Goal: Task Accomplishment & Management: Manage account settings

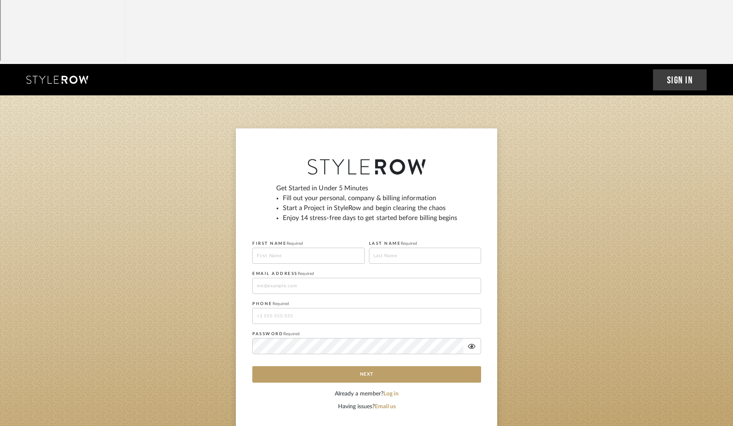
scroll to position [3, 0]
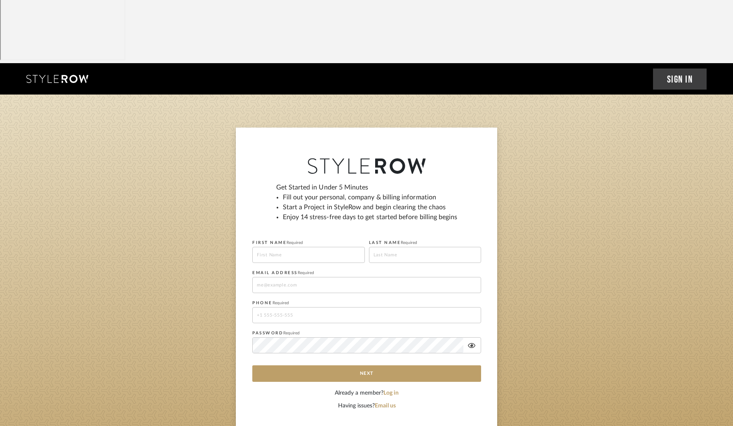
click at [320, 247] on input at bounding box center [308, 255] width 113 height 16
type input "Elisa"
type input "Jobe"
type input "elisa@jobesteaddesigns.com"
type input "19196028944"
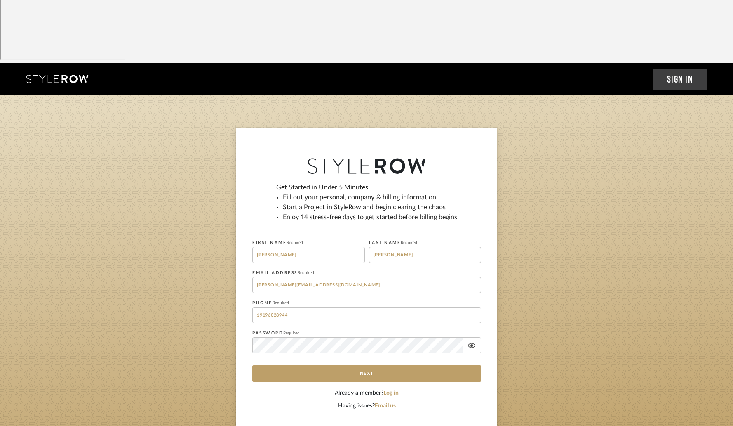
click at [245, 270] on div "Get Started in Under 5 Minutes Fill out your personal, company & billing inform…" at bounding box center [367, 278] width 262 height 303
click at [295, 292] on input "19196028944" at bounding box center [366, 315] width 229 height 16
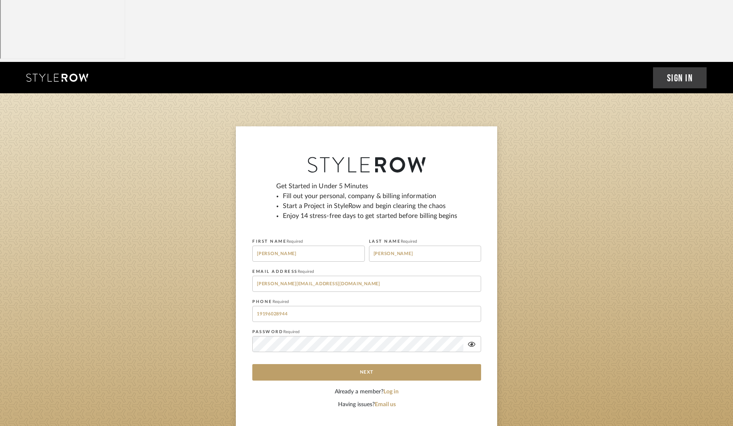
scroll to position [5, 0]
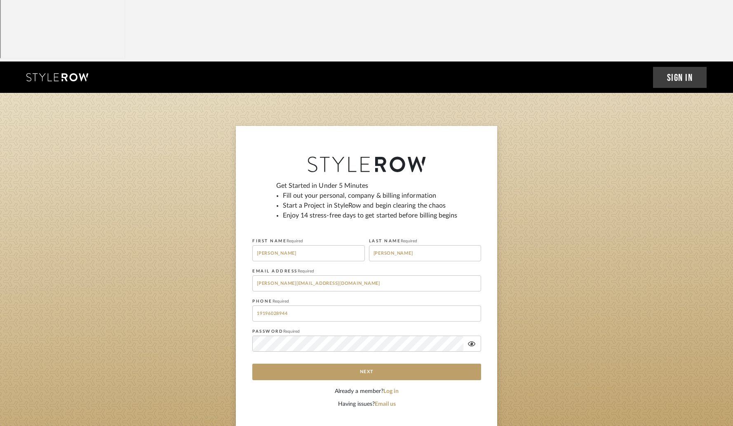
click at [470, 292] on icon at bounding box center [471, 343] width 7 height 7
click at [402, 292] on button "Next" at bounding box center [366, 371] width 229 height 16
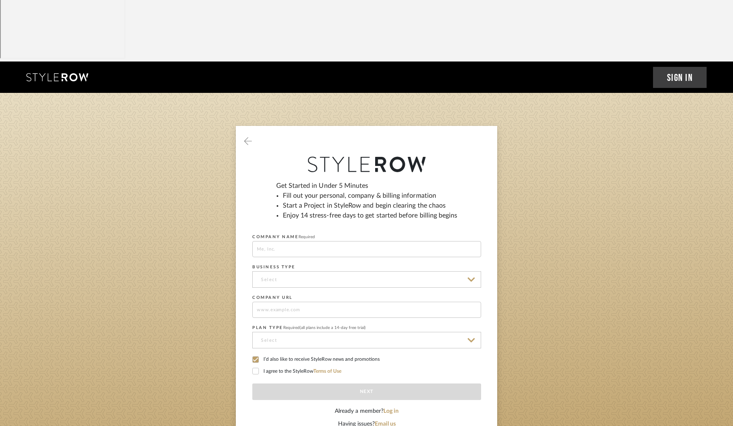
scroll to position [0, 0]
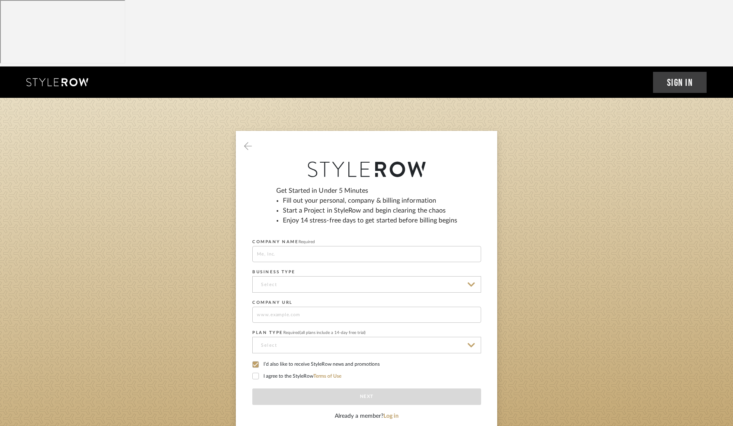
click at [387, 246] on input at bounding box center [366, 254] width 229 height 16
type input "Jobestead Designs"
click at [353, 276] on input at bounding box center [366, 284] width 229 height 16
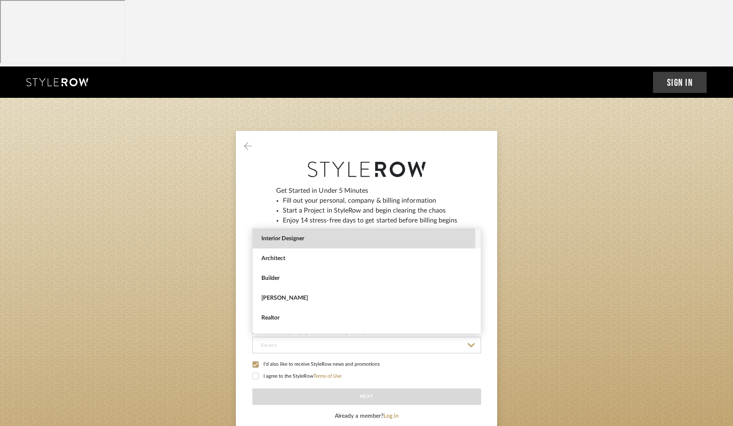
click at [339, 238] on span "Interior Designer" at bounding box center [368, 238] width 213 height 7
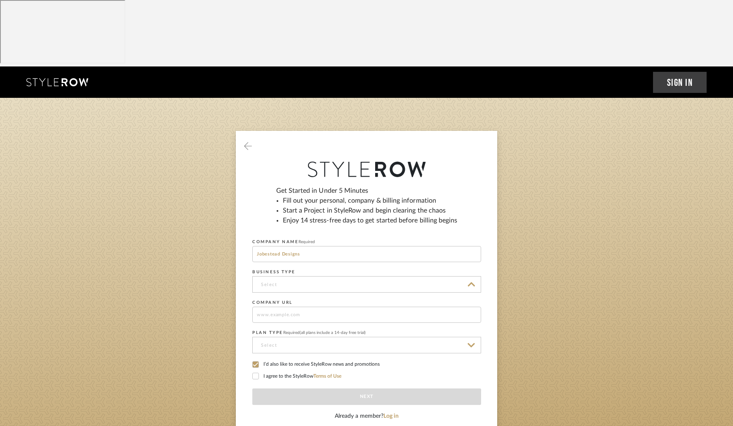
type input "Interior Designer"
click at [391, 292] on input at bounding box center [366, 314] width 229 height 16
type input "www.jobesteadhomes.com"
click at [401, 292] on input at bounding box center [366, 345] width 229 height 16
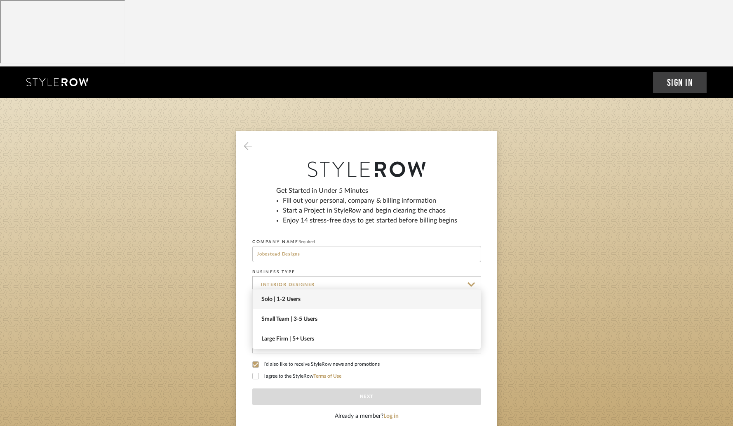
click at [383, 292] on span "Solo | 1-2 Users" at bounding box center [367, 299] width 228 height 20
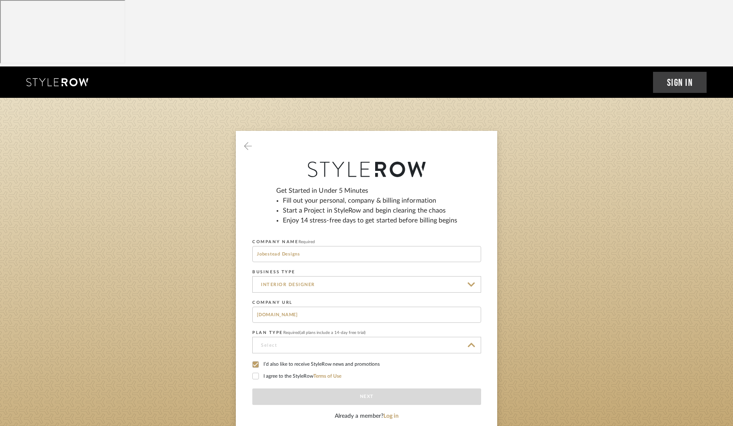
type input "Solo | 1-2 Users"
click at [259, 292] on label "I’d also like to receive StyleRow news and promotions" at bounding box center [366, 364] width 229 height 7
click at [257, 292] on icon at bounding box center [256, 376] width 6 height 6
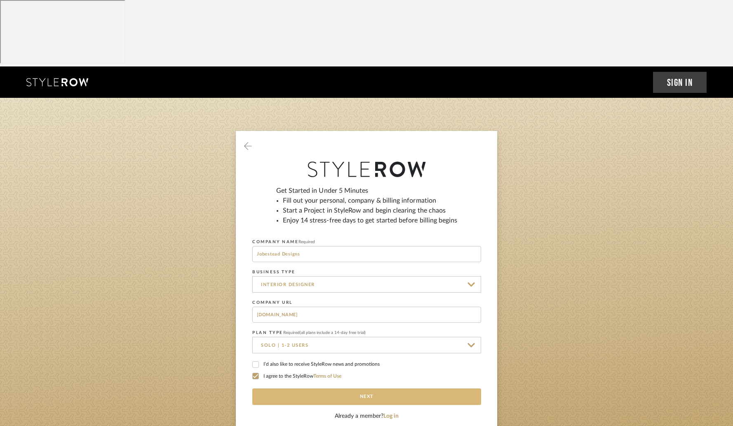
click at [364, 292] on button "Next" at bounding box center [366, 396] width 229 height 16
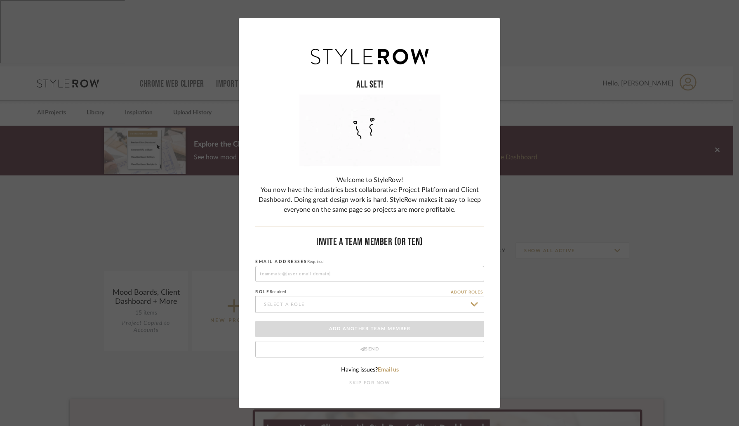
click at [383, 383] on button "SKIP FOR NOW" at bounding box center [369, 382] width 41 height 7
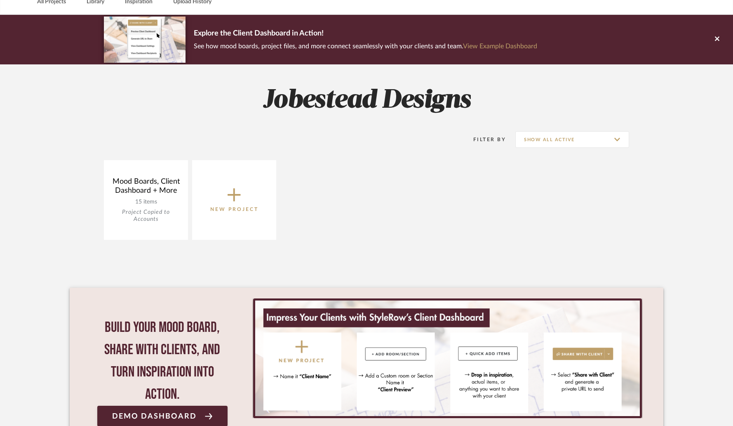
scroll to position [125, 0]
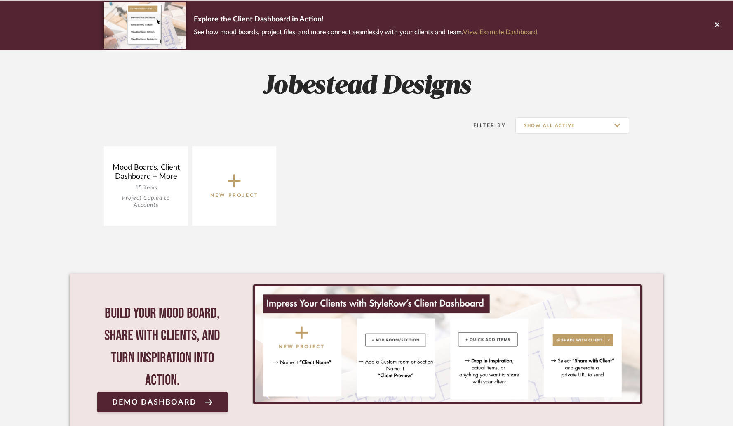
click at [239, 172] on icon at bounding box center [234, 180] width 13 height 17
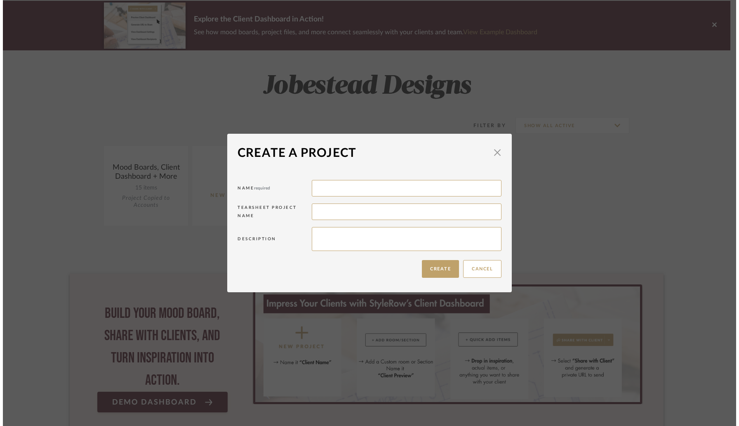
scroll to position [0, 0]
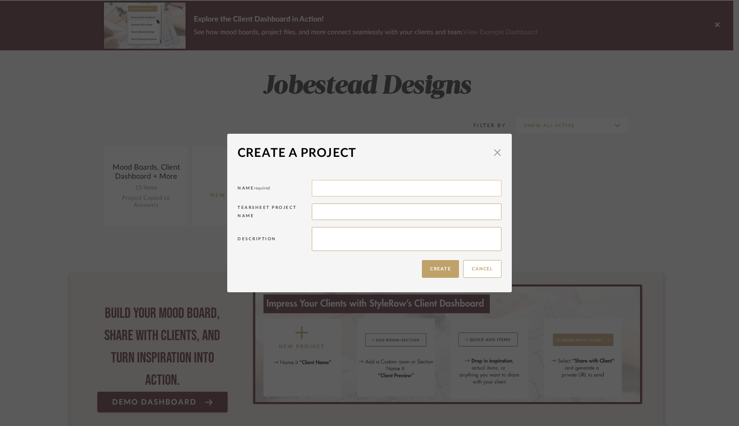
click at [389, 189] on input at bounding box center [407, 188] width 190 height 16
type input "Watkins Master Bath"
click at [379, 212] on input at bounding box center [407, 211] width 190 height 16
type input "Watkens"
click at [352, 240] on textarea at bounding box center [407, 239] width 190 height 24
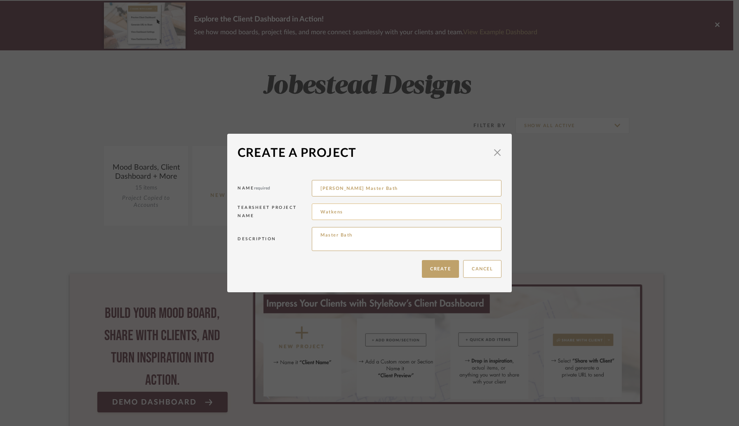
type textarea "Master Bath"
click at [346, 214] on input "Watkens" at bounding box center [407, 211] width 190 height 16
type input "[PERSON_NAME]"
click at [382, 186] on input "Watkins Master Bath" at bounding box center [407, 188] width 190 height 16
type input "[PERSON_NAME]"
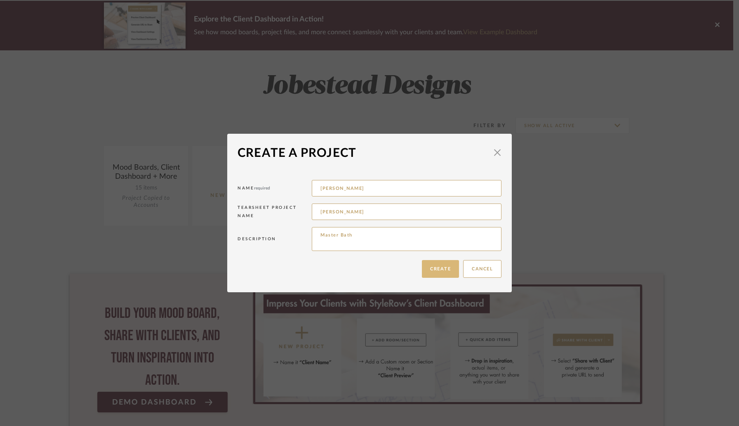
click at [431, 268] on button "Create" at bounding box center [440, 269] width 37 height 18
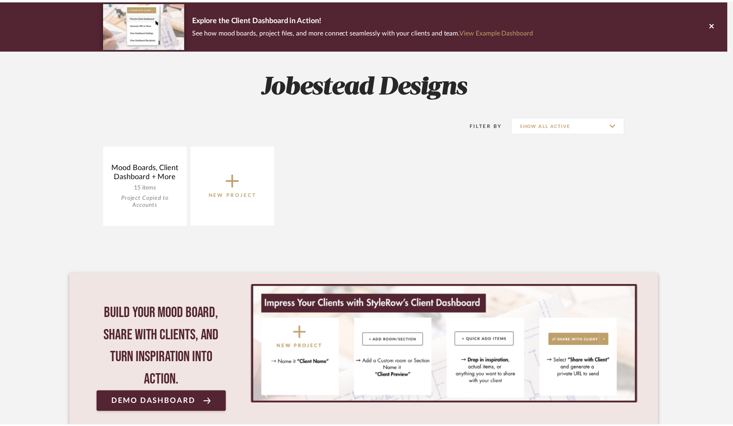
scroll to position [125, 0]
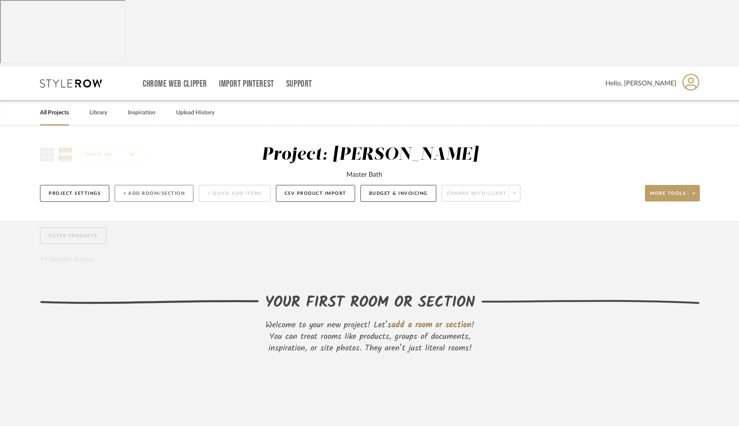
click at [138, 185] on button "+ Add Room/Section" at bounding box center [154, 193] width 79 height 17
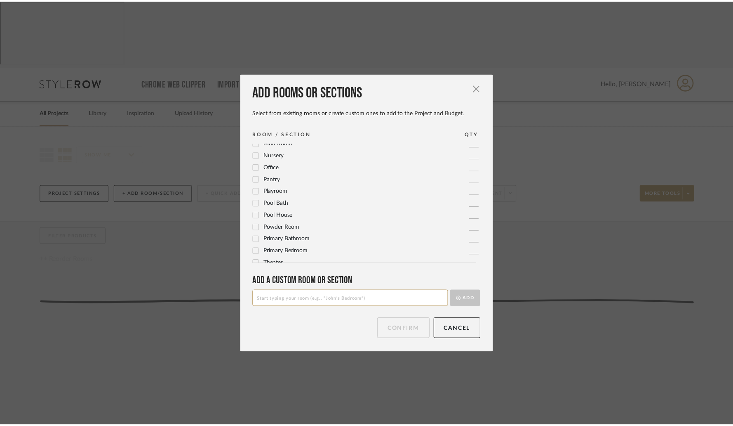
scroll to position [275, 0]
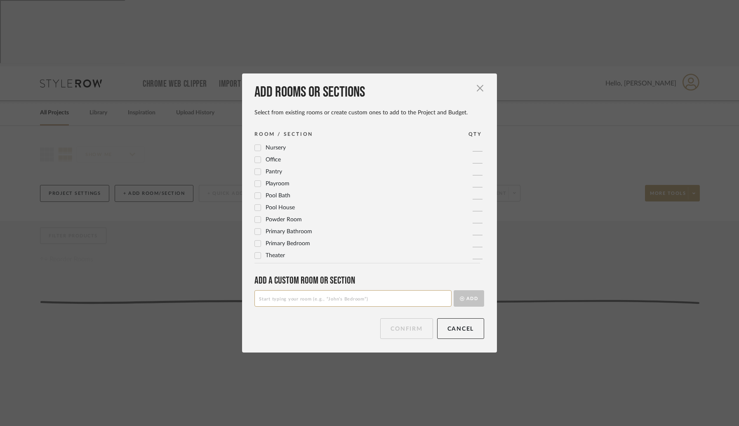
click at [257, 230] on icon at bounding box center [257, 232] width 5 height 4
click at [405, 328] on button "Confirm" at bounding box center [406, 328] width 52 height 21
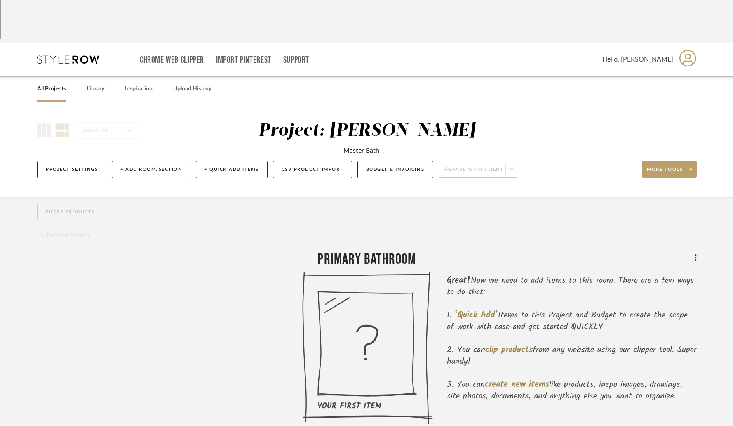
scroll to position [31, 0]
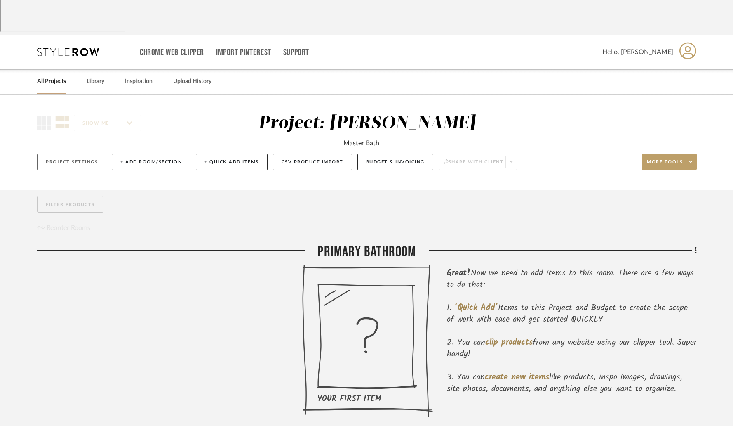
click at [96, 153] on button "Project Settings" at bounding box center [71, 161] width 69 height 17
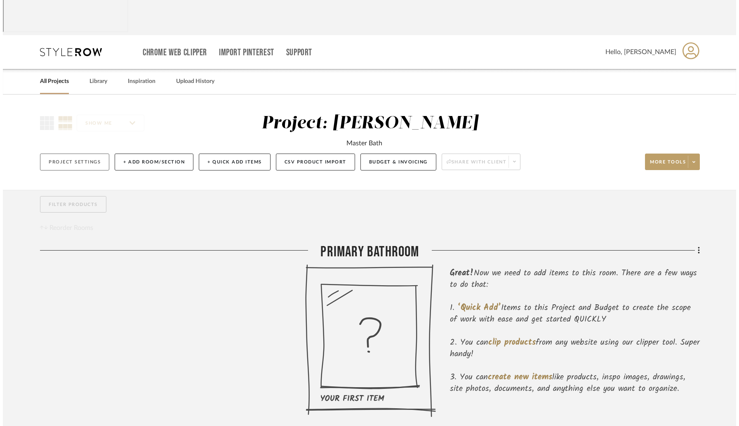
scroll to position [0, 0]
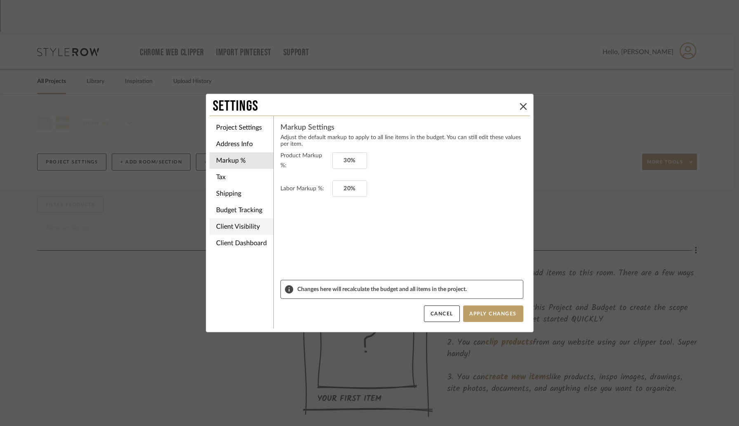
click at [245, 226] on li "Client Visibility" at bounding box center [242, 226] width 64 height 16
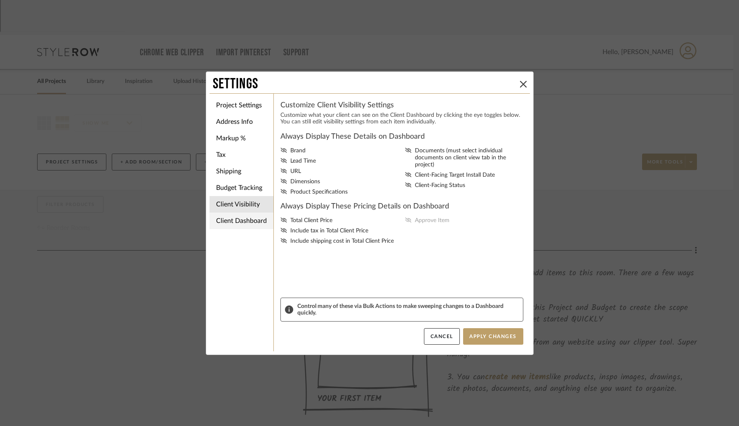
click at [245, 222] on li "Client Dashboard" at bounding box center [242, 220] width 64 height 16
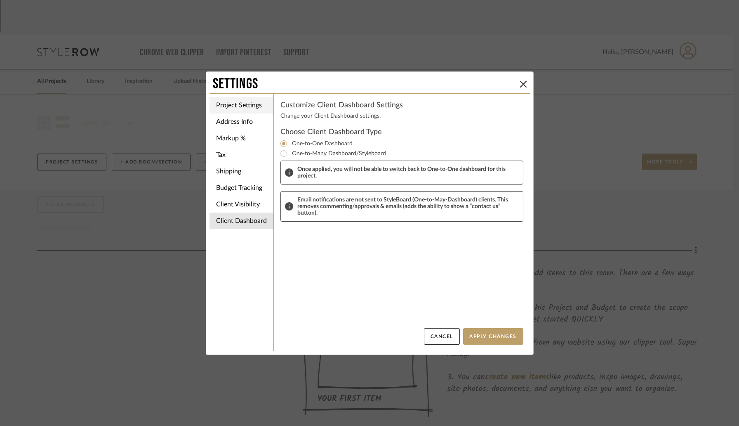
click at [236, 108] on li "Project Settings" at bounding box center [242, 105] width 64 height 16
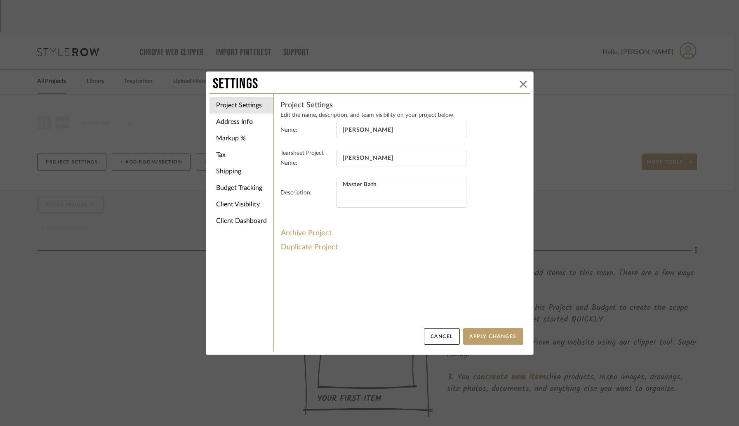
click at [520, 82] on icon at bounding box center [523, 84] width 7 height 7
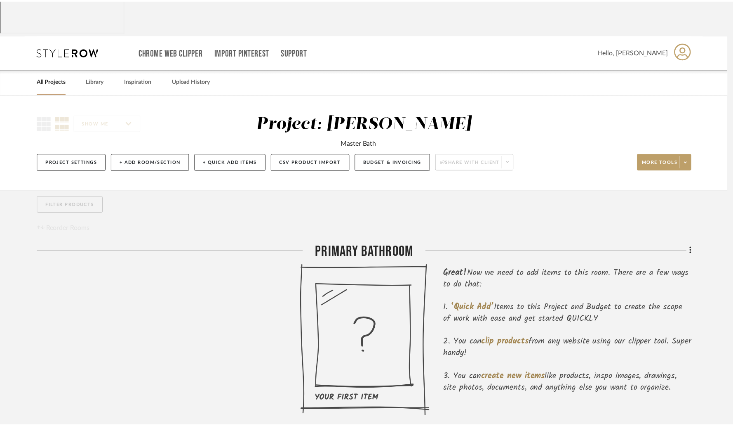
scroll to position [31, 0]
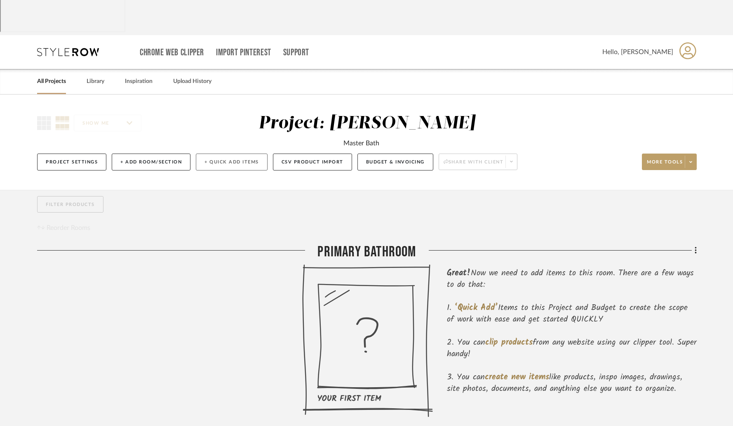
click at [220, 153] on button "+ Quick Add Items" at bounding box center [232, 161] width 72 height 17
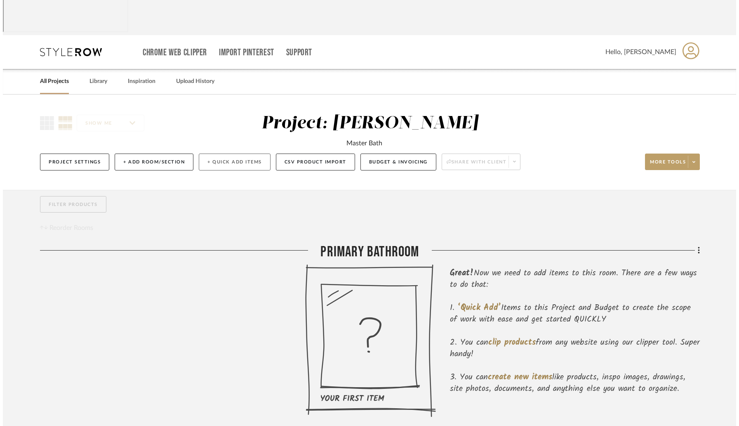
scroll to position [0, 0]
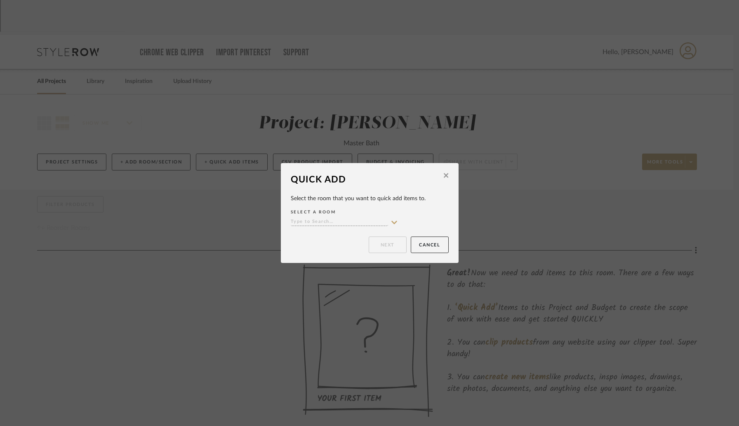
click at [391, 221] on icon at bounding box center [394, 222] width 7 height 7
click at [368, 230] on div "Primary Bathroom" at bounding box center [341, 238] width 106 height 21
type input "Primary Bathroom"
click at [377, 245] on button "Next" at bounding box center [388, 244] width 38 height 16
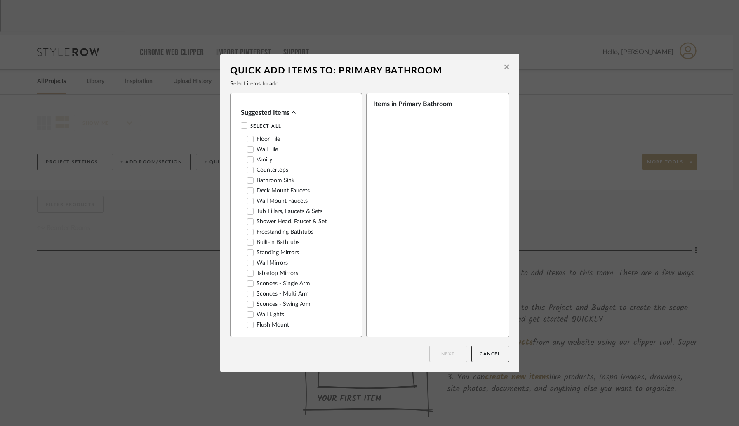
click at [247, 230] on icon at bounding box center [249, 232] width 5 height 4
click at [447, 351] on button "Next" at bounding box center [448, 353] width 38 height 16
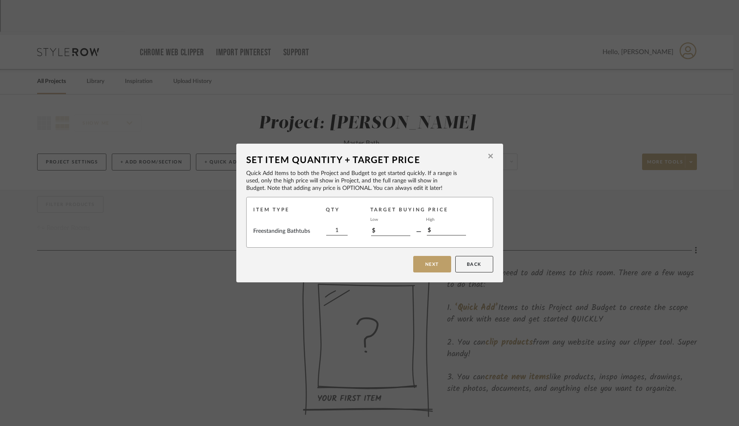
click at [488, 158] on icon at bounding box center [490, 156] width 5 height 5
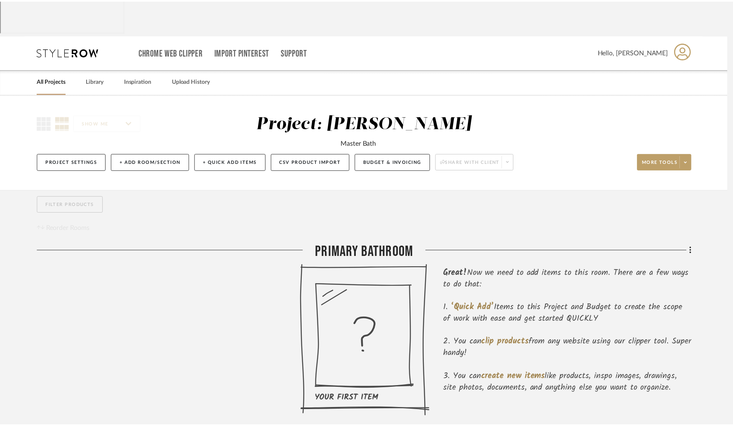
scroll to position [31, 0]
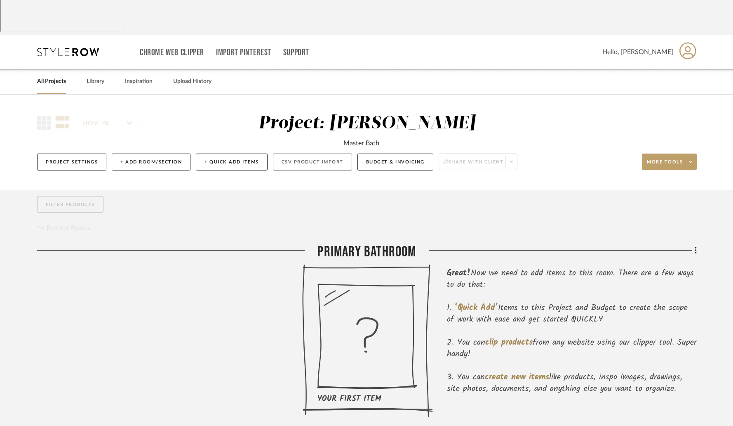
click at [313, 153] on button "CSV Product Import" at bounding box center [312, 161] width 79 height 17
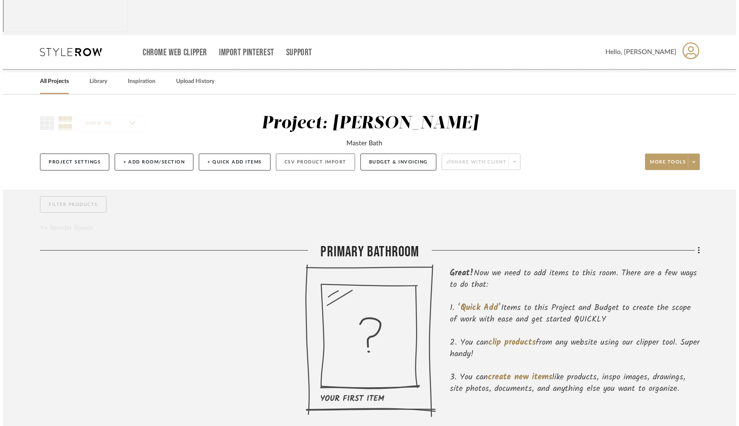
scroll to position [0, 0]
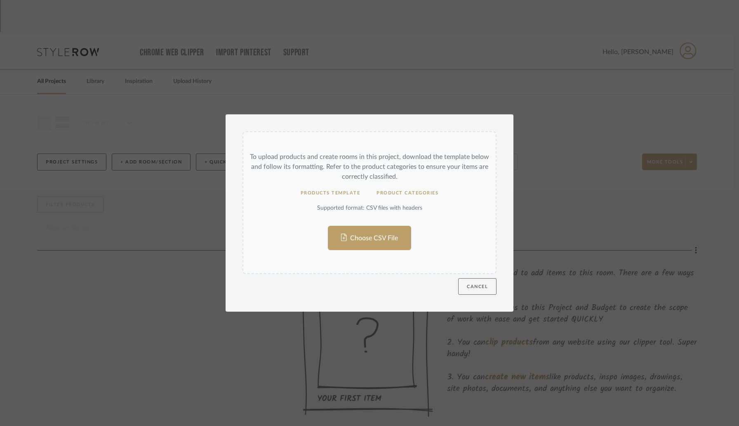
click at [480, 285] on button "Cancel" at bounding box center [477, 286] width 38 height 16
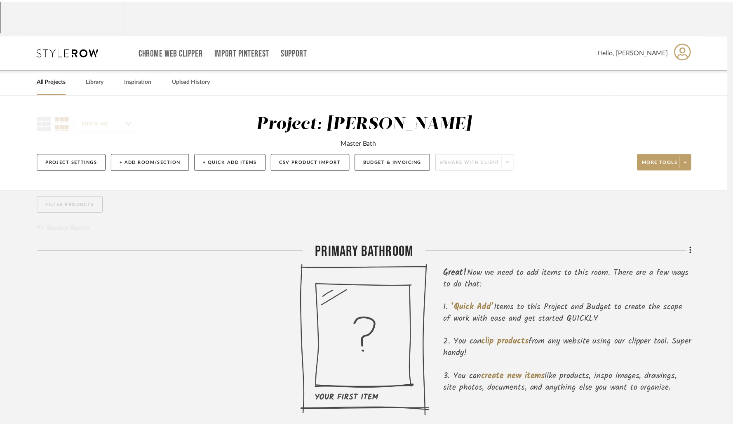
scroll to position [31, 0]
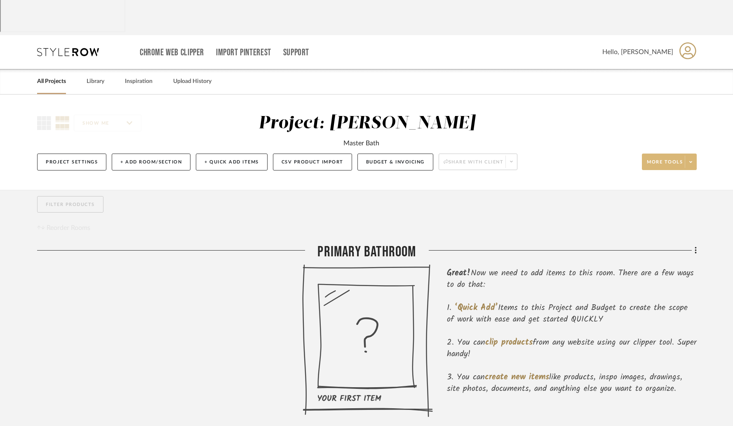
click at [649, 159] on span "More tools" at bounding box center [665, 165] width 36 height 12
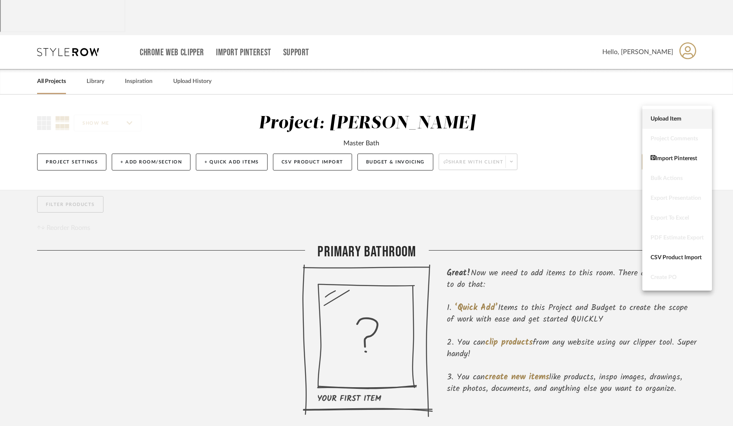
click at [662, 119] on span "Upload Item" at bounding box center [677, 118] width 53 height 7
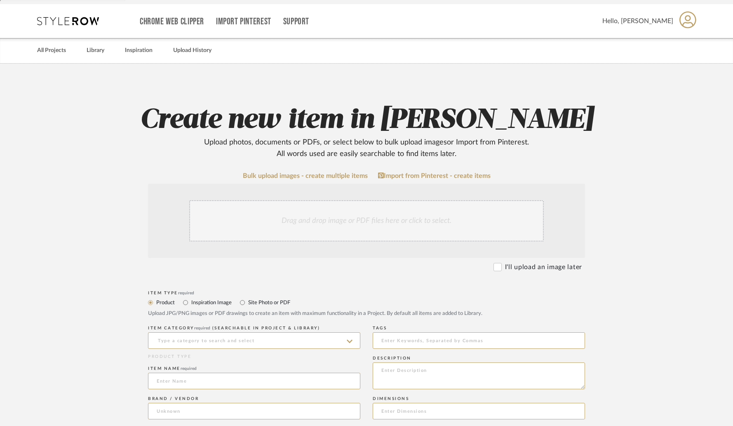
scroll to position [63, 0]
click at [435, 200] on div "Drag and drop image or PDF files here or click to select." at bounding box center [366, 220] width 355 height 41
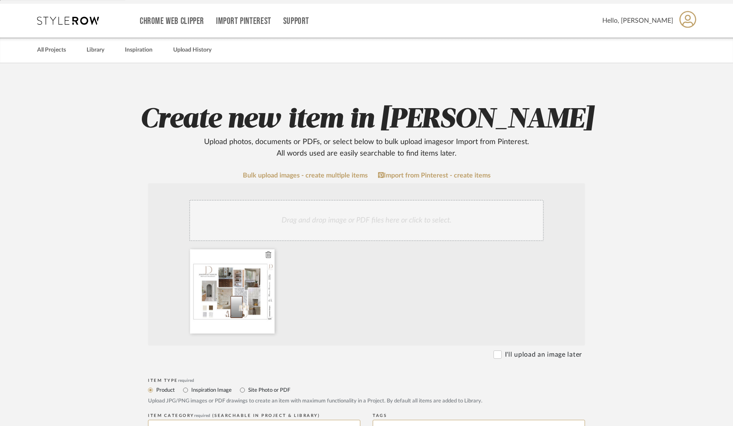
click at [254, 249] on div at bounding box center [232, 291] width 85 height 84
click at [251, 249] on div at bounding box center [232, 291] width 85 height 84
click at [247, 249] on div at bounding box center [232, 291] width 85 height 84
click at [277, 200] on div "Drag and drop image or PDF files here or click to select." at bounding box center [366, 220] width 355 height 41
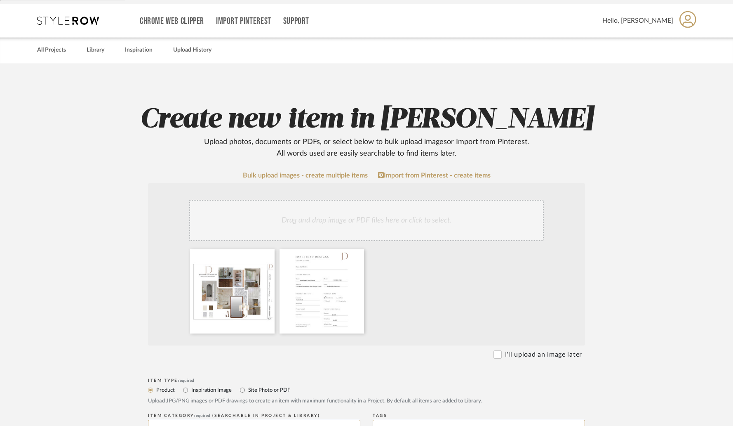
click at [351, 200] on div "Drag and drop image or PDF files here or click to select." at bounding box center [366, 220] width 355 height 41
click at [444, 262] on div at bounding box center [367, 293] width 363 height 88
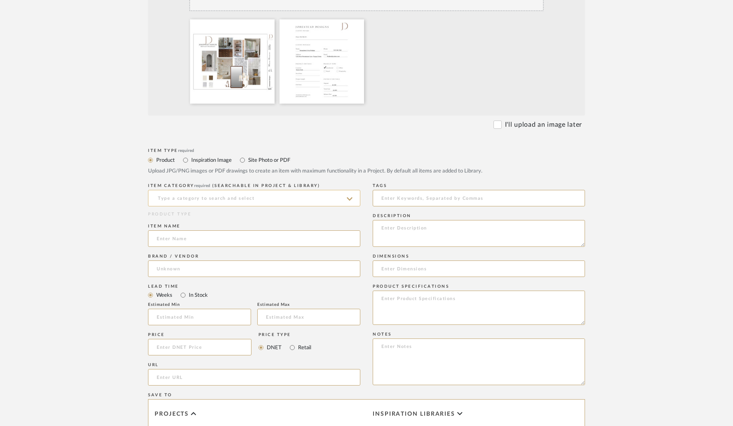
scroll to position [294, 0]
click at [346, 188] on input at bounding box center [254, 196] width 212 height 16
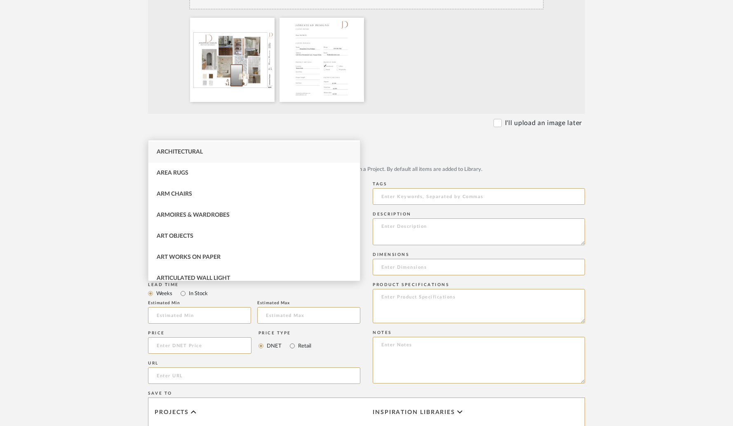
scroll to position [41, 0]
click at [99, 165] on upload-items "Create new item in Watkins Upload photos, documents or PDFs, or select below to…" at bounding box center [366, 206] width 733 height 749
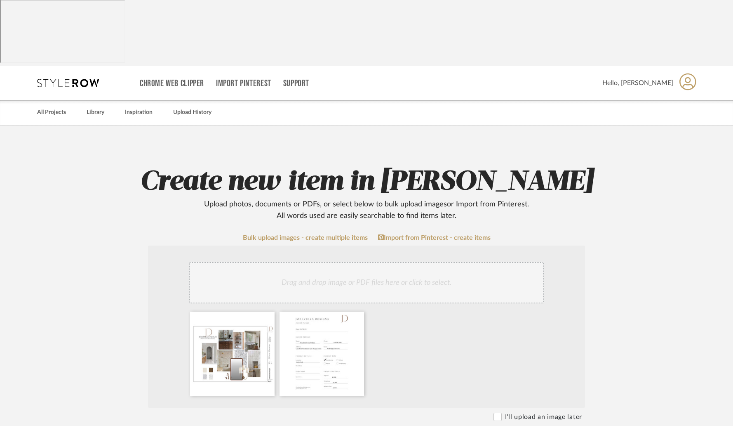
scroll to position [0, 0]
click at [252, 312] on div at bounding box center [232, 354] width 85 height 84
click at [297, 312] on div at bounding box center [322, 354] width 85 height 84
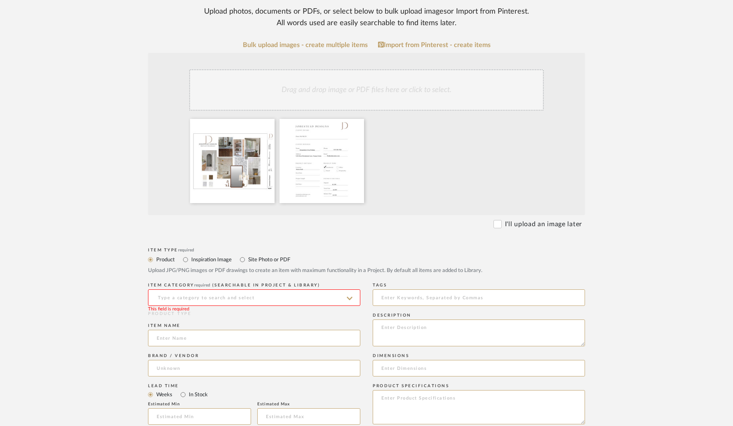
scroll to position [72, 0]
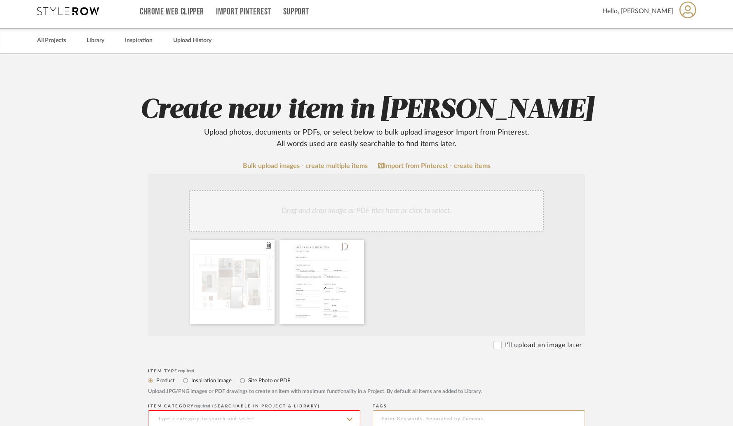
click at [207, 240] on div at bounding box center [232, 282] width 85 height 84
click at [216, 240] on div at bounding box center [232, 282] width 85 height 84
click at [422, 240] on div at bounding box center [367, 284] width 363 height 88
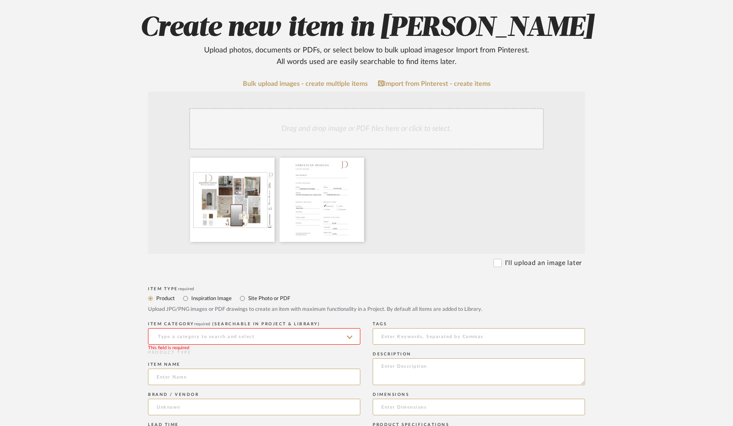
scroll to position [155, 0]
click at [214, 293] on label "Inspiration Image" at bounding box center [211, 297] width 41 height 9
click at [191, 293] on input "Inspiration Image" at bounding box center [186, 298] width 10 height 10
radio input "true"
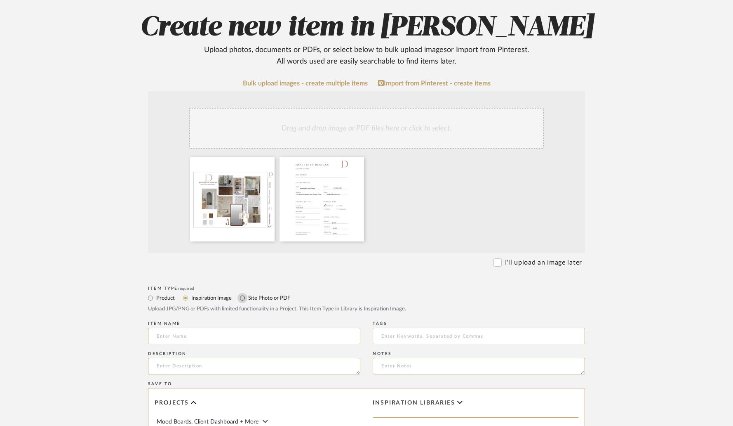
click at [244, 293] on input "Site Photo or PDF" at bounding box center [243, 298] width 10 height 10
radio input "true"
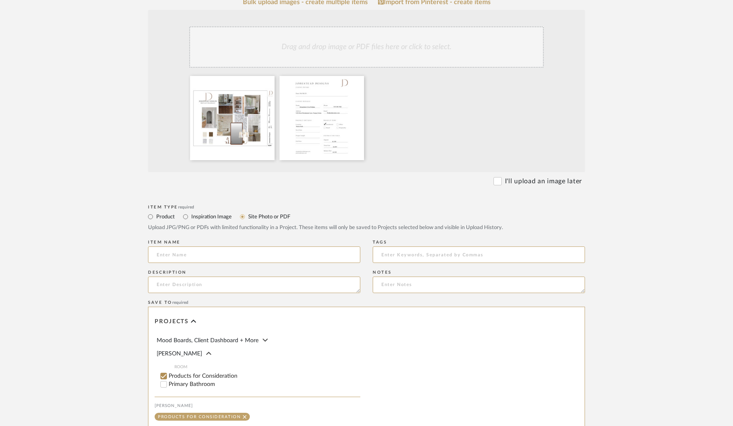
scroll to position [243, 0]
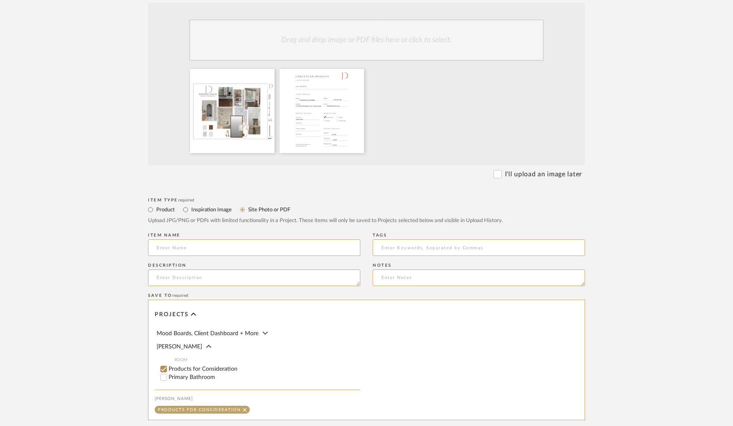
click at [223, 408] on div "Products for Consideration" at bounding box center [199, 410] width 83 height 4
click at [263, 329] on icon at bounding box center [265, 333] width 5 height 8
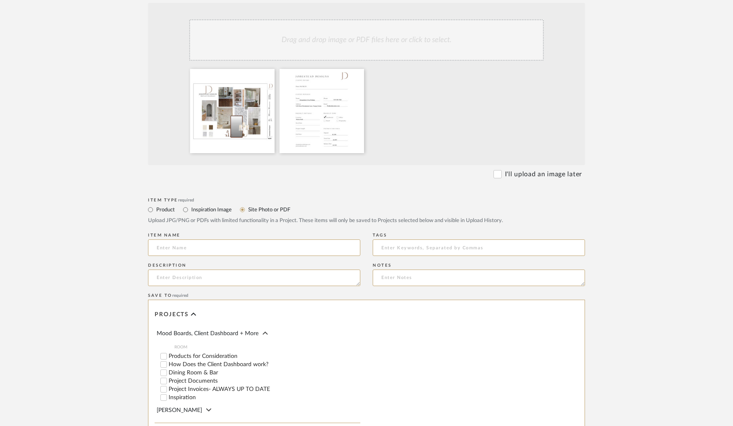
click at [263, 329] on icon at bounding box center [265, 333] width 5 height 8
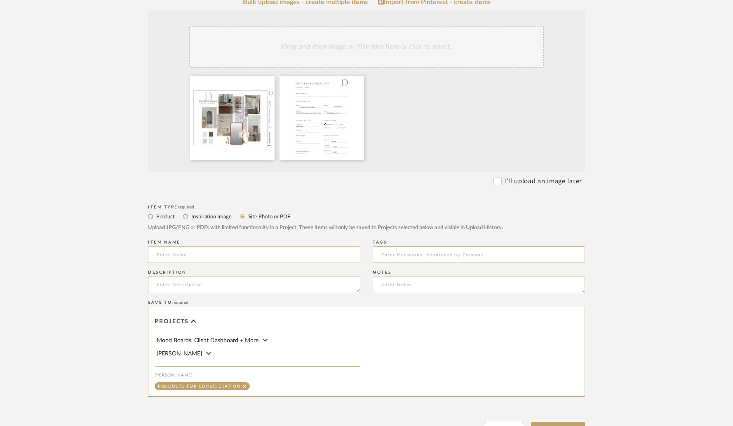
scroll to position [41, 0]
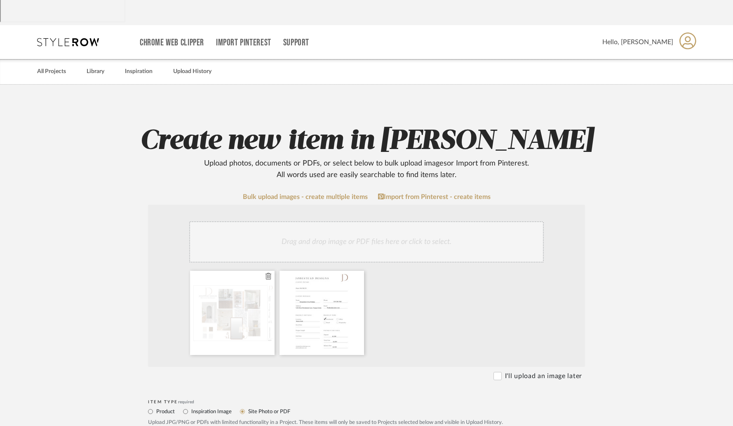
click at [229, 271] on div at bounding box center [232, 313] width 85 height 84
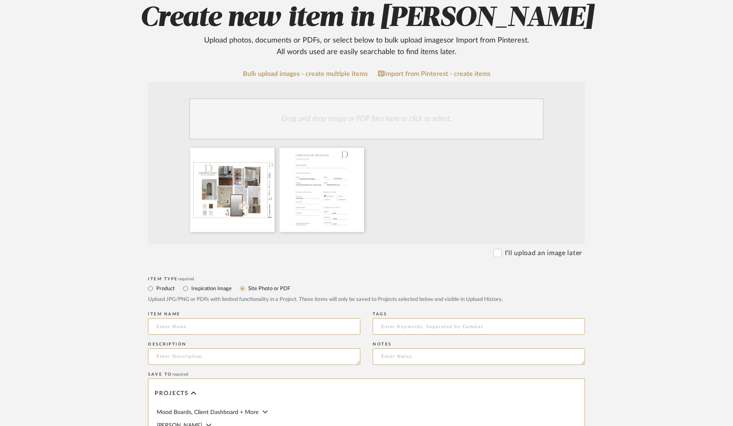
scroll to position [165, 0]
click at [184, 283] on input "Inspiration Image" at bounding box center [186, 288] width 10 height 10
radio input "true"
click at [150, 283] on input "Product" at bounding box center [151, 288] width 10 height 10
radio input "true"
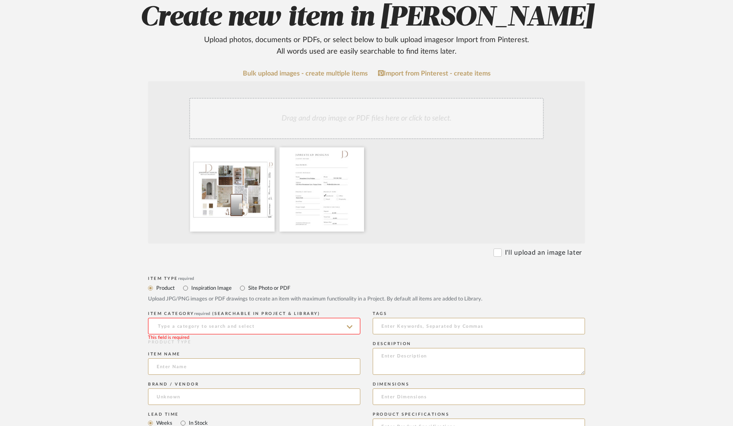
click at [356, 318] on input at bounding box center [254, 326] width 212 height 16
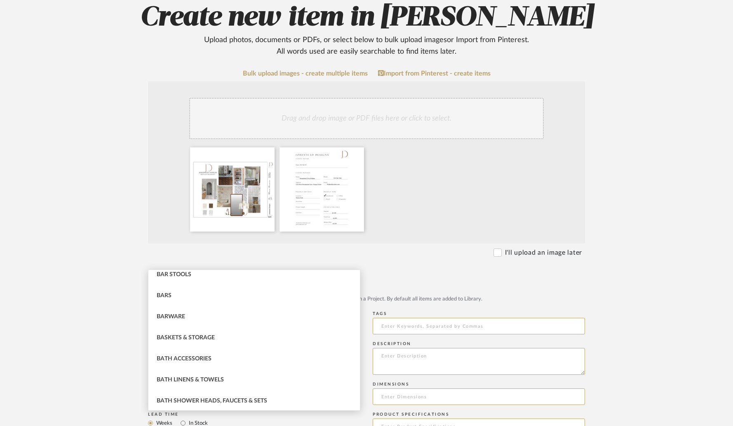
scroll to position [386, 0]
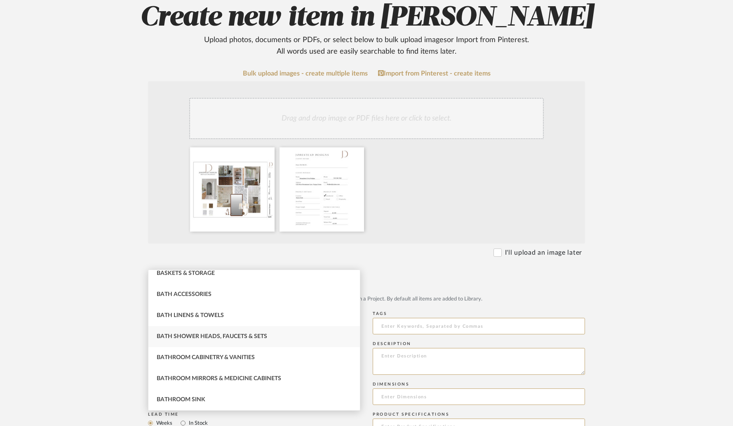
click at [310, 332] on div "Bath Shower Heads, Faucets & Sets" at bounding box center [254, 336] width 212 height 21
type input "Bath Shower Heads, Faucets & Sets"
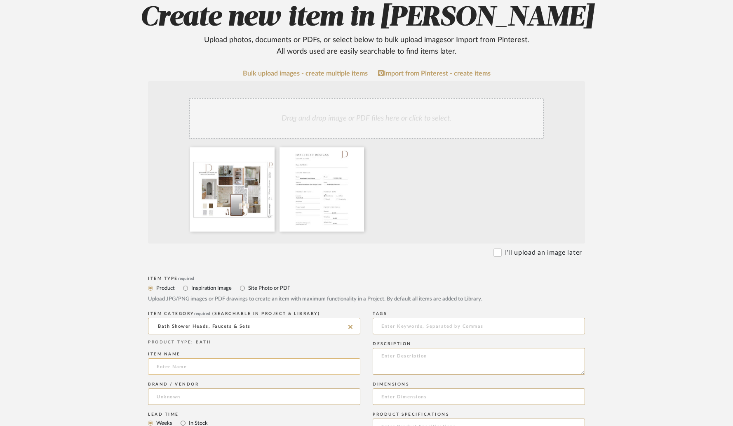
click at [336, 358] on input at bounding box center [254, 366] width 212 height 16
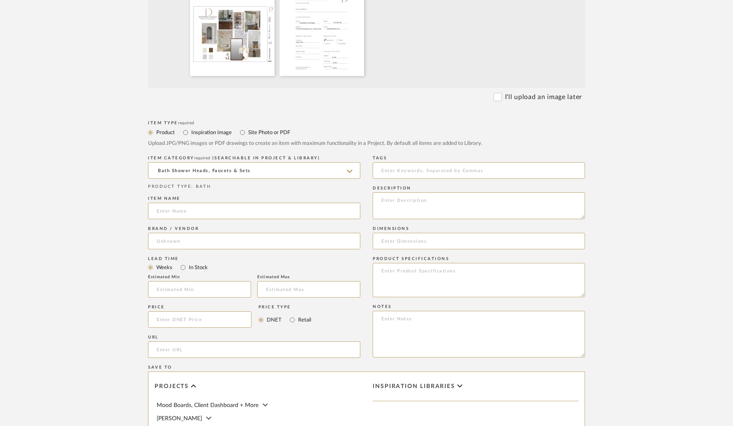
scroll to position [318, 0]
click at [110, 273] on form "Bulk upload images - create multiple items Import from Pinterest - create items…" at bounding box center [366, 211] width 525 height 590
click at [271, 204] on input at bounding box center [254, 212] width 212 height 16
click at [272, 204] on input at bounding box center [254, 212] width 212 height 16
click at [285, 204] on input at bounding box center [254, 212] width 212 height 16
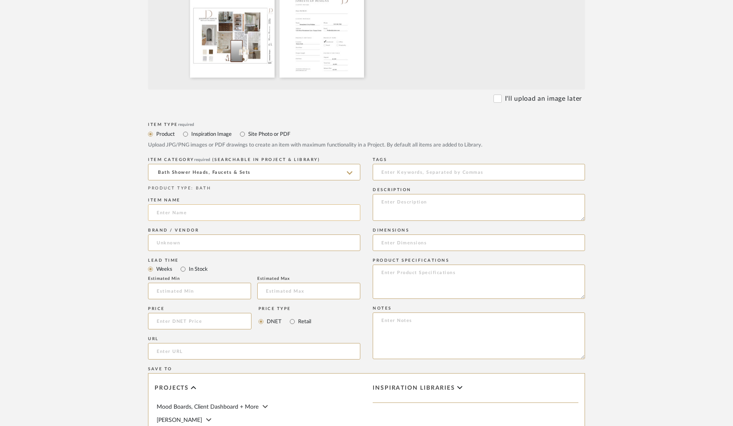
click at [285, 204] on input at bounding box center [254, 212] width 212 height 16
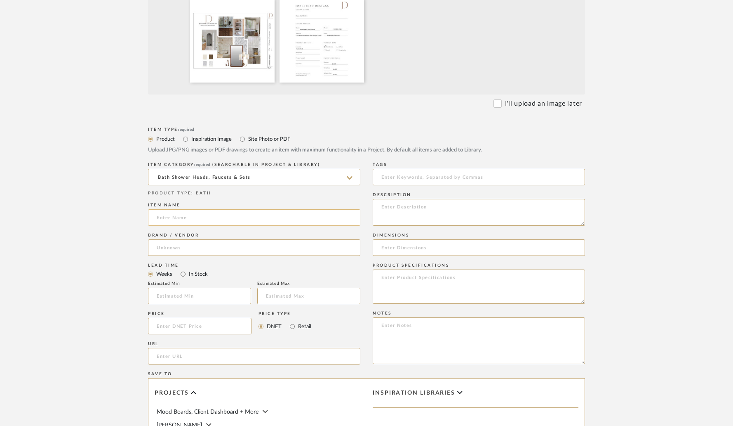
click at [285, 209] on input at bounding box center [254, 217] width 212 height 16
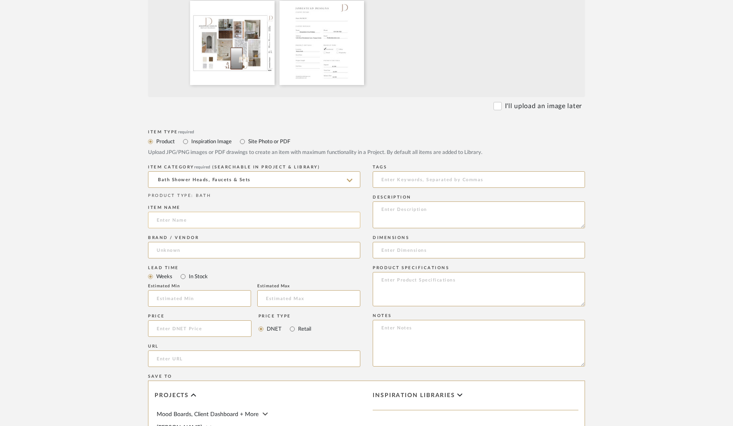
click at [285, 212] on input at bounding box center [254, 220] width 212 height 16
click at [253, 205] on div "Item name" at bounding box center [254, 207] width 212 height 5
click at [251, 205] on div "Item name" at bounding box center [254, 207] width 212 height 5
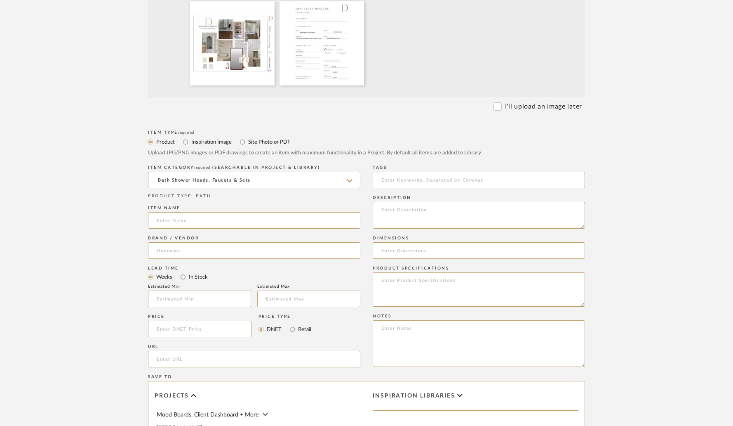
click at [276, 193] on div "PRODUCT TYPE : BATH" at bounding box center [254, 196] width 212 height 6
click at [198, 351] on input "url" at bounding box center [254, 359] width 212 height 16
click at [211, 351] on input "url" at bounding box center [254, 359] width 212 height 16
paste input "https://www.kohler.com/en/products/bathroom-faucets/shop-bathroom-sink-faucets/…"
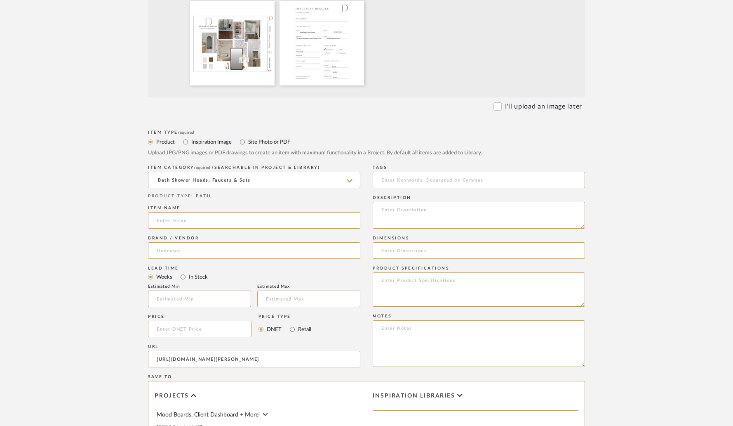
type input "https://www.kohler.com/en/products/bathroom-faucets/shop-bathroom-sink-faucets/…"
click at [346, 312] on div "Price Price Type DNET Retail" at bounding box center [254, 327] width 212 height 30
click at [201, 320] on input at bounding box center [200, 328] width 104 height 16
click at [163, 320] on input "74.04" at bounding box center [200, 328] width 104 height 16
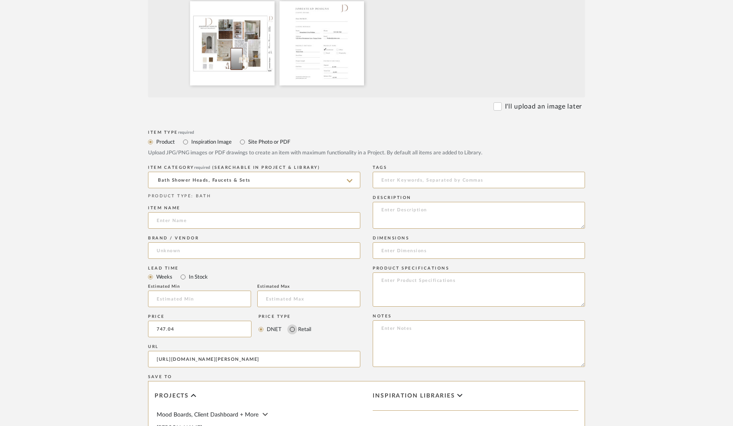
type input "$747.04"
click at [292, 324] on input "Retail" at bounding box center [292, 329] width 10 height 10
radio input "true"
click at [183, 272] on input "In Stock" at bounding box center [183, 277] width 10 height 10
radio input "true"
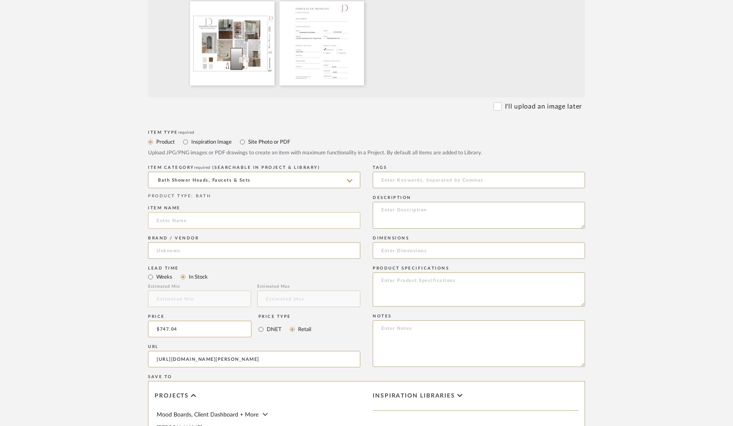
click at [193, 212] on input at bounding box center [254, 220] width 212 height 16
paste input "Castia™ by Studio [PERSON_NAME]"
type input "Castia™ by Studio [PERSON_NAME]"
click at [217, 242] on input at bounding box center [254, 250] width 212 height 16
type input "Kohler"
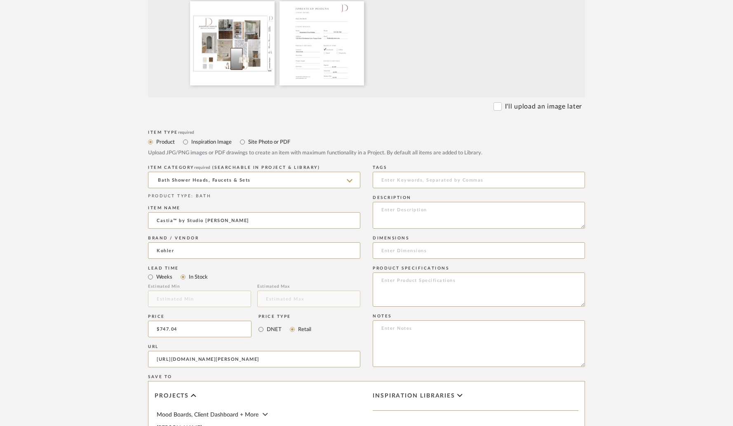
click at [141, 167] on form "Bulk upload images - create multiple items Import from Pinterest - create items…" at bounding box center [366, 219] width 525 height 590
click at [203, 242] on input at bounding box center [254, 250] width 212 height 16
type input "Kohler"
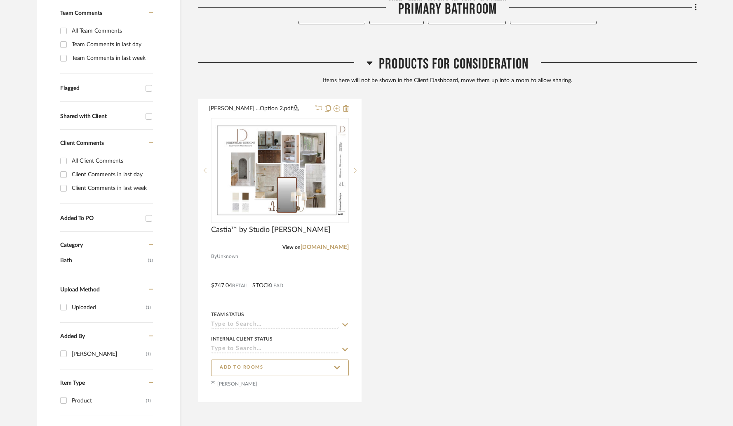
scroll to position [303, 0]
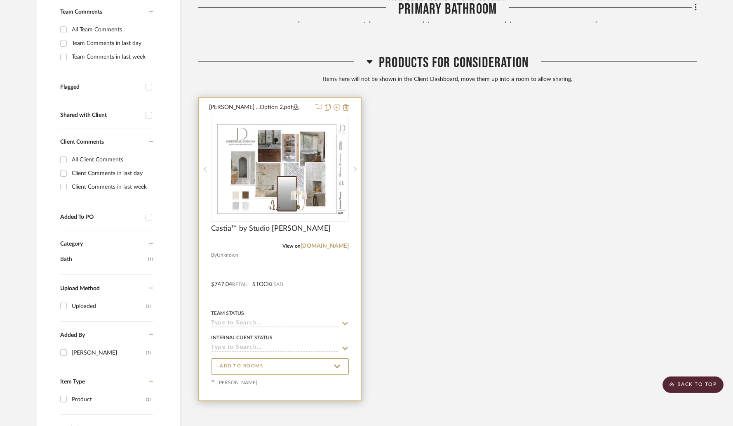
click at [287, 130] on img "0" at bounding box center [280, 169] width 136 height 96
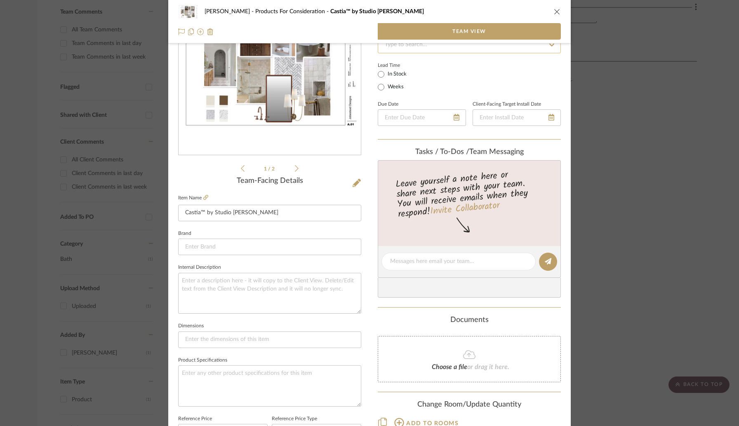
scroll to position [81, 0]
click at [239, 248] on input at bounding box center [269, 246] width 183 height 16
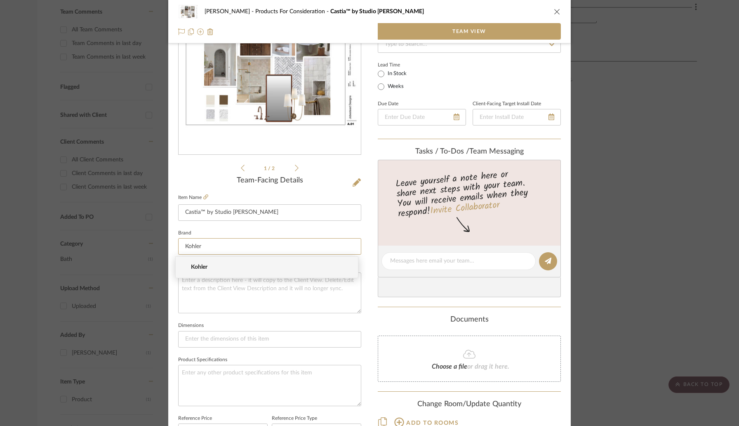
type input "Kohler"
click at [213, 266] on span "Kohler" at bounding box center [270, 267] width 158 height 7
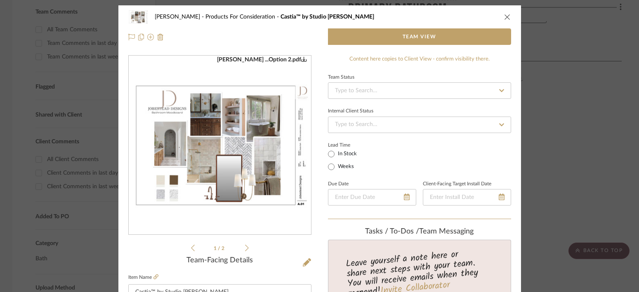
scroll to position [0, 0]
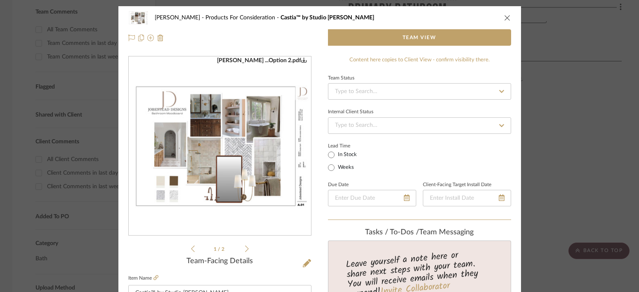
click at [245, 252] on icon at bounding box center [247, 248] width 4 height 7
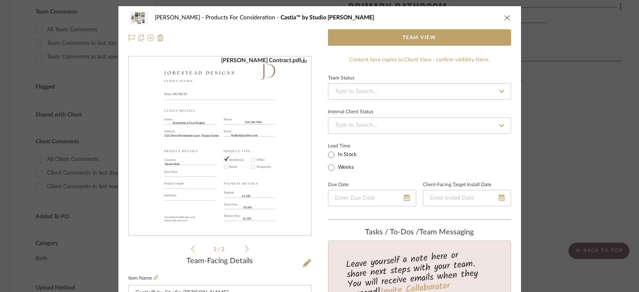
click at [245, 252] on icon at bounding box center [247, 248] width 4 height 7
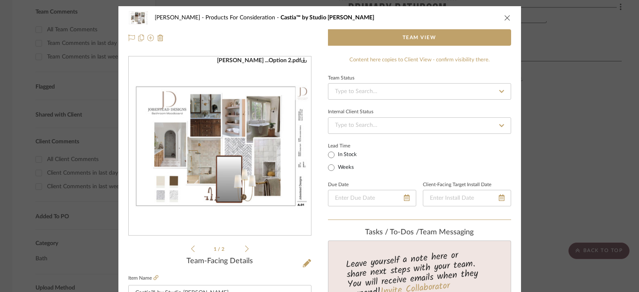
click at [266, 188] on img "0" at bounding box center [220, 146] width 182 height 129
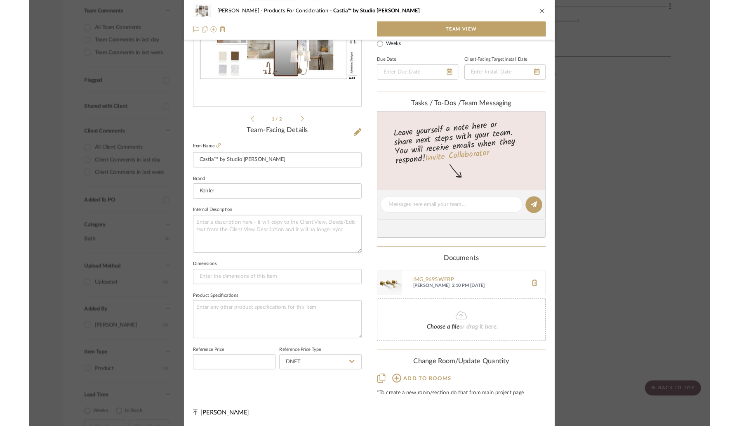
scroll to position [157, 0]
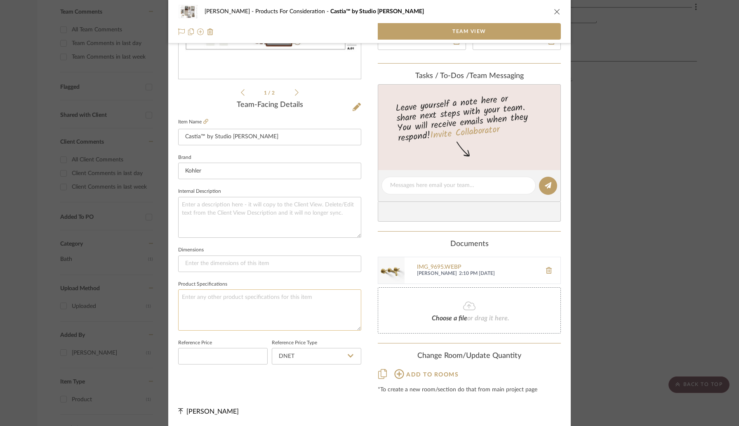
click at [236, 302] on textarea at bounding box center [269, 309] width 183 height 41
type textarea "Vibrant Brushed Moderne Brass"
click at [367, 282] on div "Watkins Products For Consideration Castia™ by Studio McGee Team View Watkins Co…" at bounding box center [369, 137] width 403 height 577
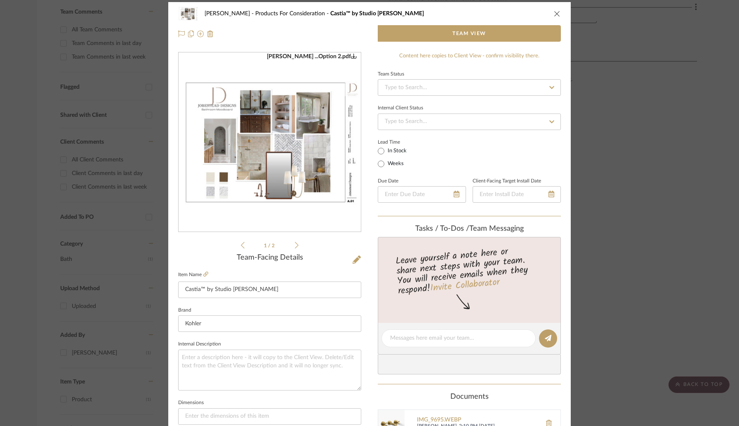
scroll to position [0, 0]
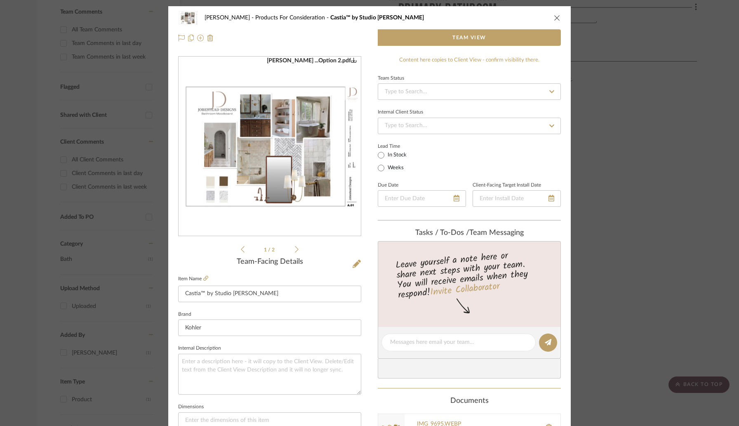
click at [559, 18] on div "Watkins Products For Consideration Castia™ by Studio McGee Team View" at bounding box center [369, 27] width 403 height 43
click at [557, 18] on icon "close" at bounding box center [557, 17] width 7 height 7
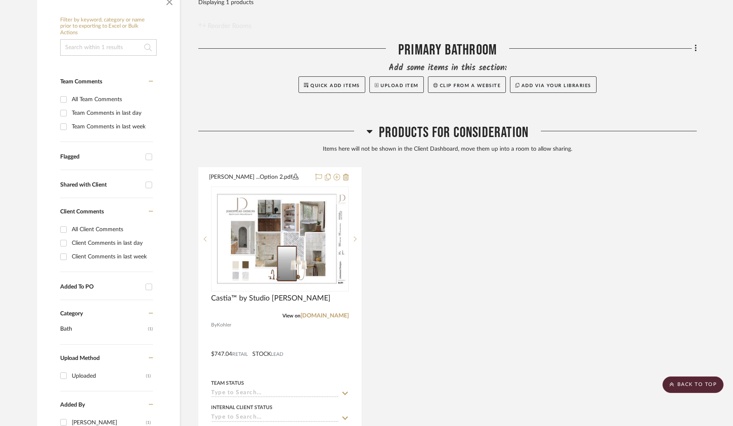
scroll to position [323, 0]
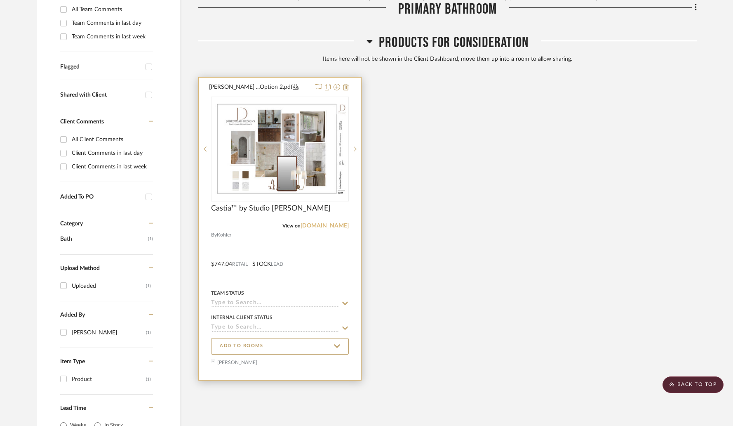
click at [328, 223] on link "kohler.com" at bounding box center [325, 226] width 48 height 6
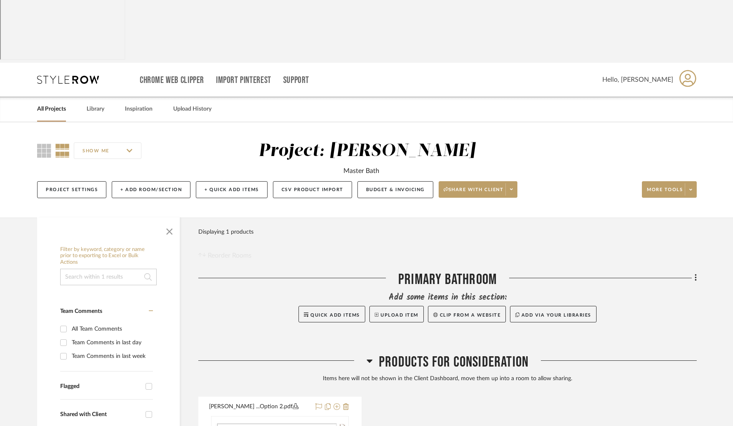
scroll to position [0, 0]
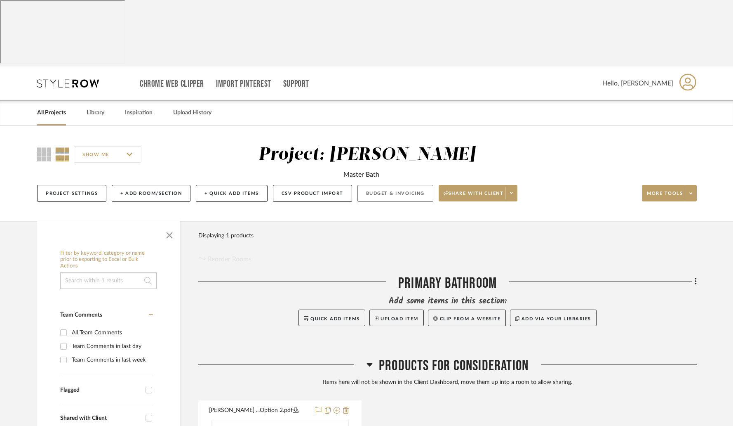
click at [420, 185] on button "Budget & Invoicing" at bounding box center [396, 193] width 76 height 17
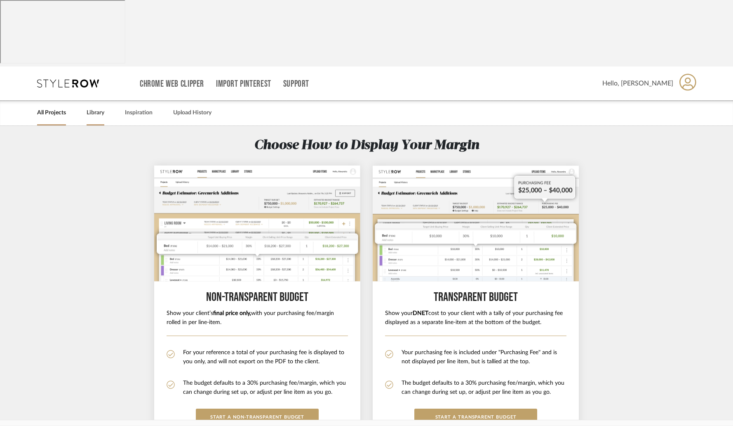
click at [92, 107] on link "Library" at bounding box center [96, 112] width 18 height 11
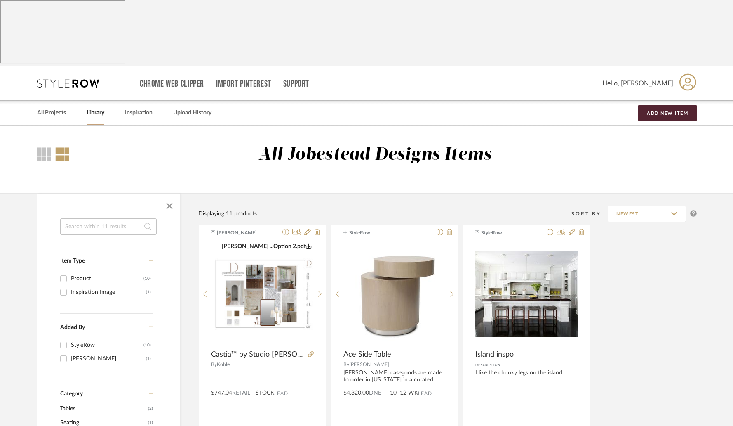
click at [144, 107] on link "Inspiration" at bounding box center [139, 112] width 28 height 11
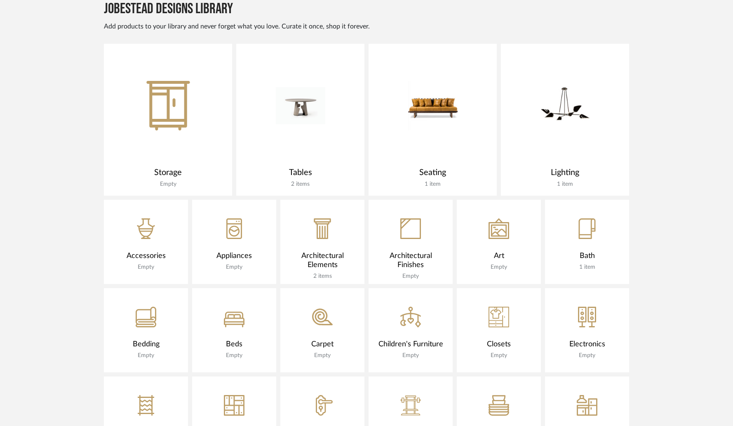
scroll to position [379, 0]
click at [612, 81] on div at bounding box center [565, 103] width 128 height 120
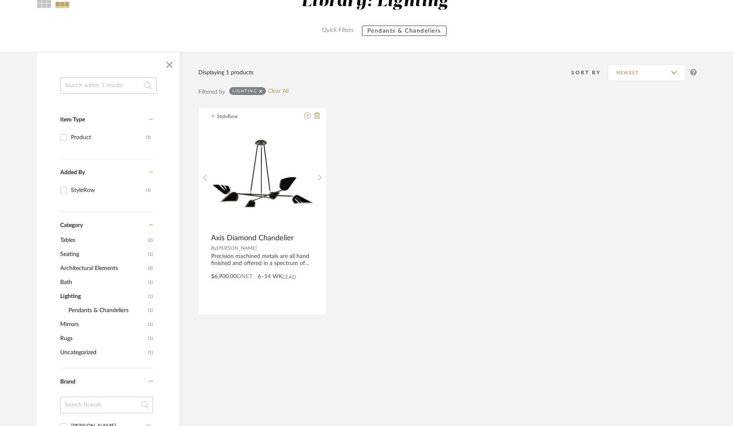
scroll to position [151, 0]
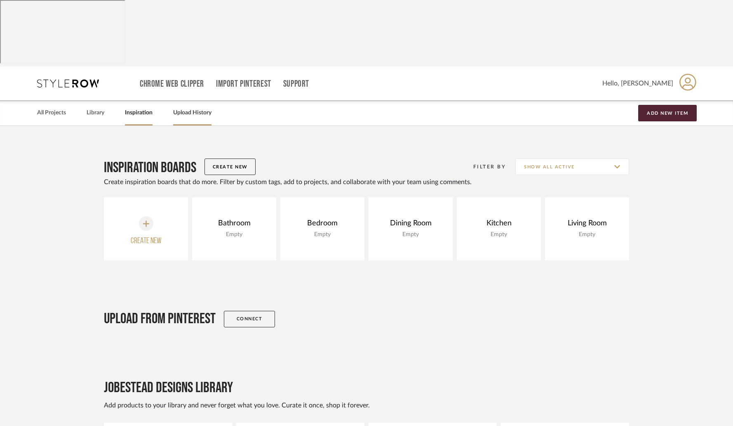
click at [181, 107] on link "Upload History" at bounding box center [192, 112] width 38 height 11
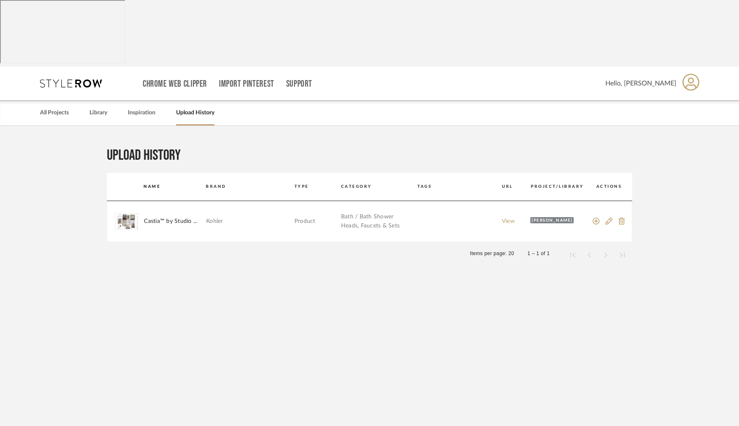
click at [59, 107] on link "All Projects" at bounding box center [54, 112] width 29 height 11
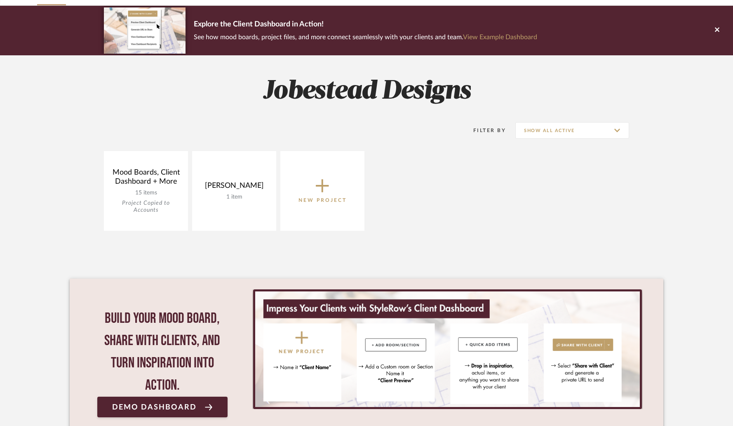
scroll to position [125, 0]
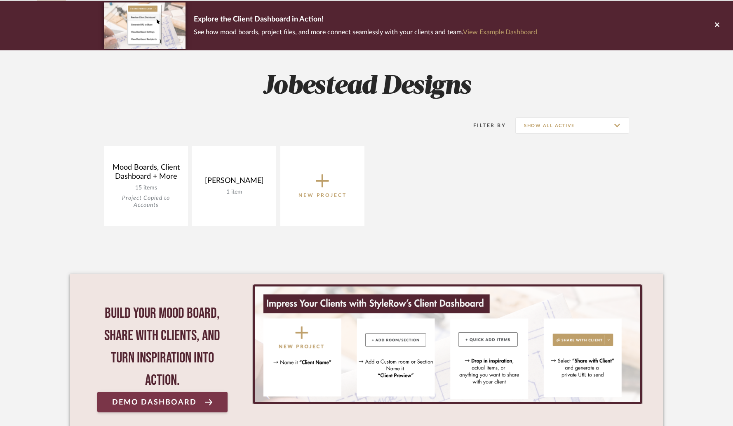
click at [191, 398] on span "Demo Dashboard" at bounding box center [154, 402] width 85 height 8
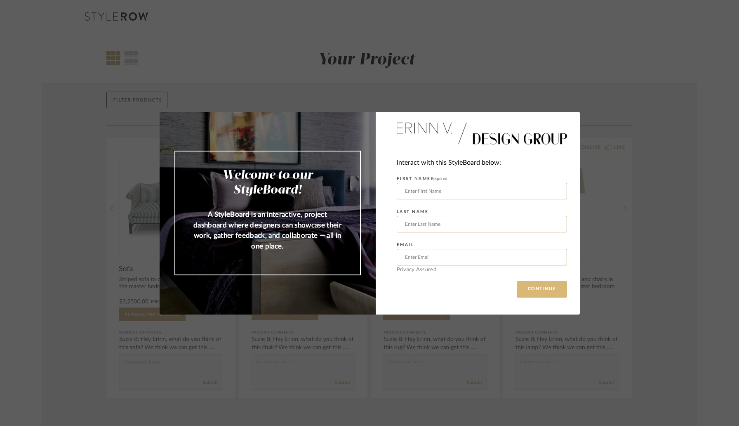
click at [542, 296] on button "CONTINUE" at bounding box center [542, 289] width 50 height 16
click at [485, 286] on div "Interact with this StyleBoard below: FIRST NAME Required Please add a first nam…" at bounding box center [478, 213] width 204 height 203
click at [326, 90] on div "Welcome to our StyleBoard! A StyleBoard is an interactive, project dashboard wh…" at bounding box center [369, 213] width 739 height 426
click at [461, 134] on img at bounding box center [482, 133] width 170 height 29
click at [560, 3] on div "Welcome to our StyleBoard! A StyleBoard is an interactive, project dashboard wh…" at bounding box center [369, 213] width 739 height 426
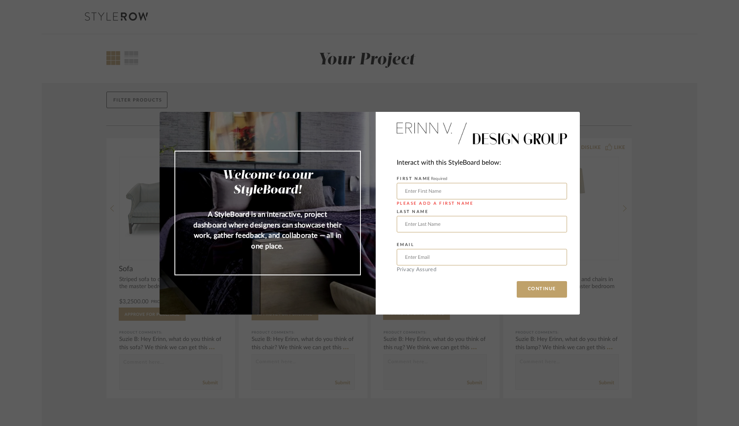
click at [166, 117] on div "Welcome to our StyleBoard! A StyleBoard is an interactive, project dashboard wh…" at bounding box center [268, 213] width 216 height 203
click at [168, 122] on div "Welcome to our StyleBoard! A StyleBoard is an interactive, project dashboard wh…" at bounding box center [268, 213] width 216 height 203
click at [571, 118] on div "Interact with this StyleBoard below: FIRST NAME Required Please add a first nam…" at bounding box center [478, 213] width 204 height 203
click at [573, 100] on div "Welcome to our StyleBoard! A StyleBoard is an interactive, project dashboard wh…" at bounding box center [369, 213] width 739 height 426
click at [587, 108] on div "Welcome to our StyleBoard! A StyleBoard is an interactive, project dashboard wh…" at bounding box center [369, 213] width 739 height 426
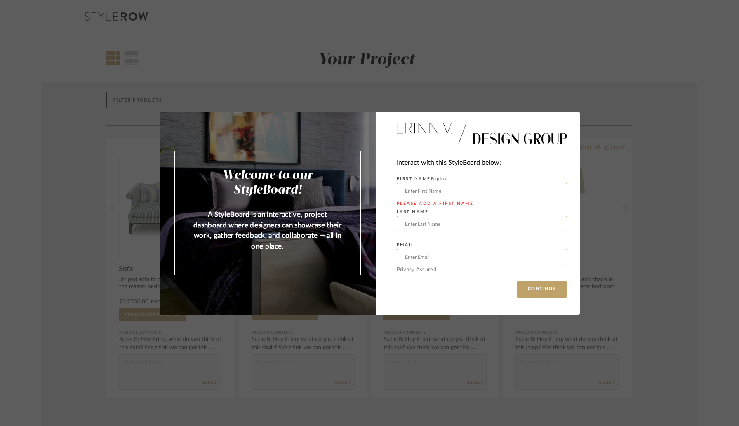
click at [585, 109] on div "Welcome to our StyleBoard! A StyleBoard is an interactive, project dashboard wh…" at bounding box center [369, 213] width 739 height 426
click at [165, 113] on div "Welcome to our StyleBoard! A StyleBoard is an interactive, project dashboard wh…" at bounding box center [268, 213] width 216 height 203
drag, startPoint x: 164, startPoint y: 111, endPoint x: 195, endPoint y: 129, distance: 35.7
click at [165, 111] on div "Welcome to our StyleBoard! A StyleBoard is an interactive, project dashboard wh…" at bounding box center [369, 213] width 739 height 426
click at [641, 325] on div "Welcome to our StyleBoard! A StyleBoard is an interactive, project dashboard wh…" at bounding box center [369, 213] width 739 height 426
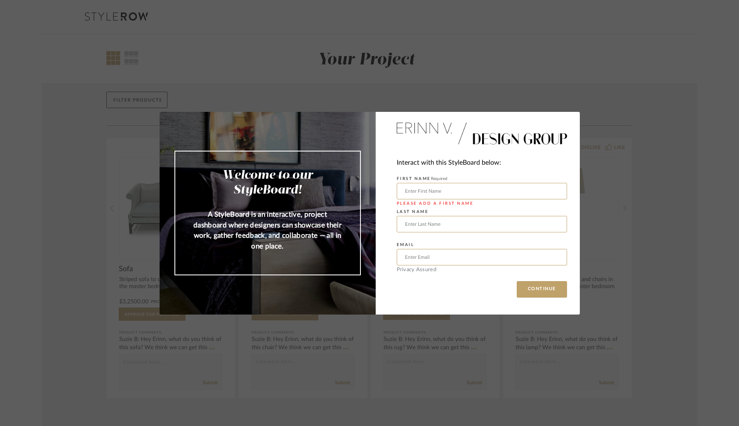
click at [638, 228] on div "Welcome to our StyleBoard! A StyleBoard is an interactive, project dashboard wh…" at bounding box center [369, 213] width 739 height 426
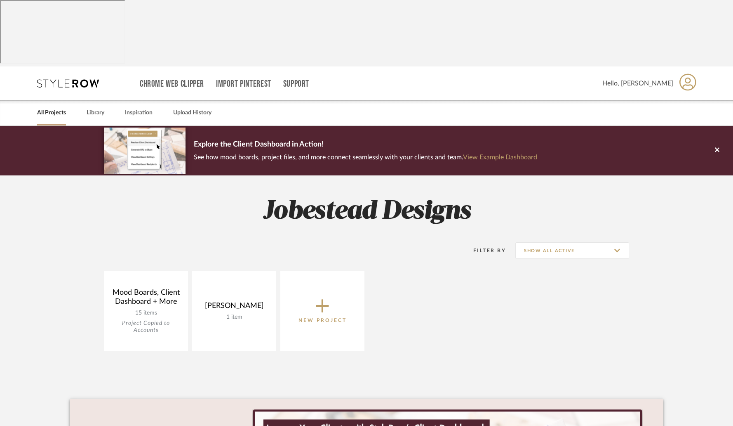
scroll to position [125, 0]
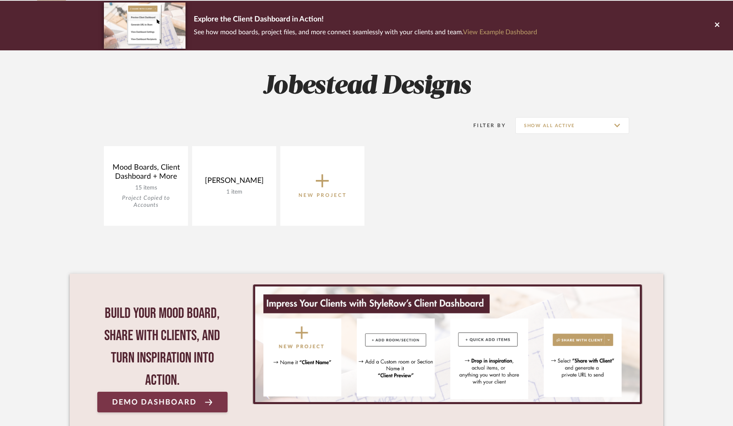
click at [147, 398] on span "Demo Dashboard" at bounding box center [154, 402] width 85 height 8
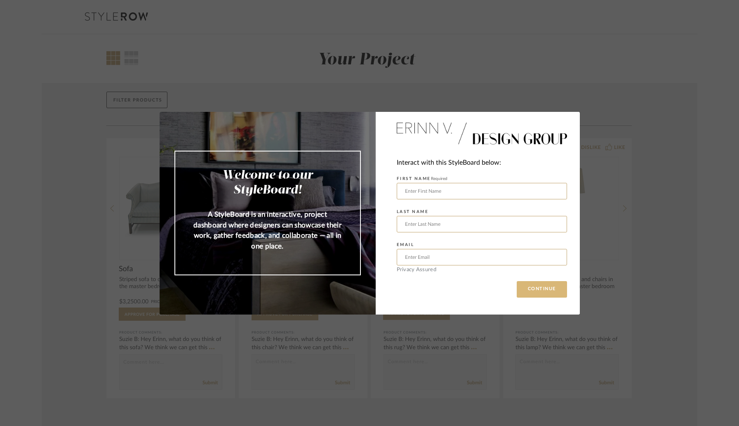
click at [525, 293] on button "CONTINUE" at bounding box center [542, 289] width 50 height 16
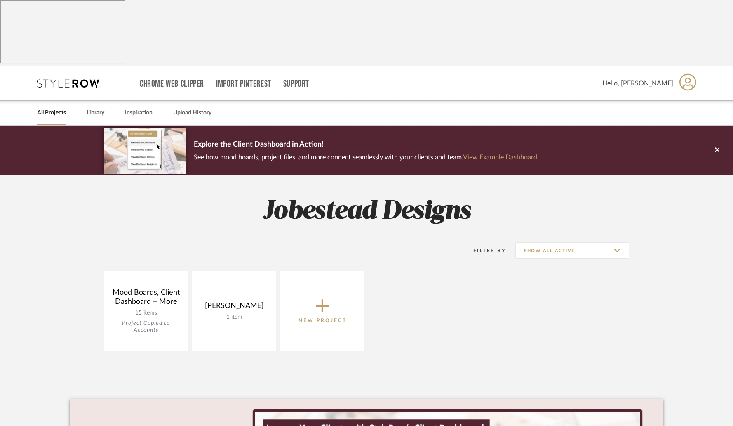
click at [477, 230] on div "Filter By Show All Active" at bounding box center [366, 250] width 525 height 41
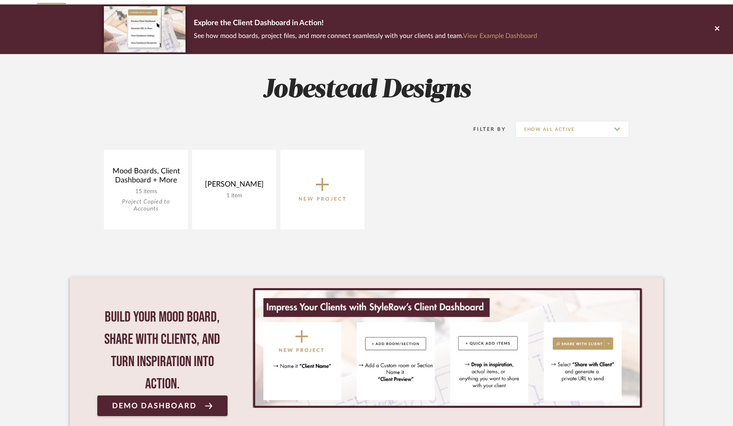
scroll to position [125, 0]
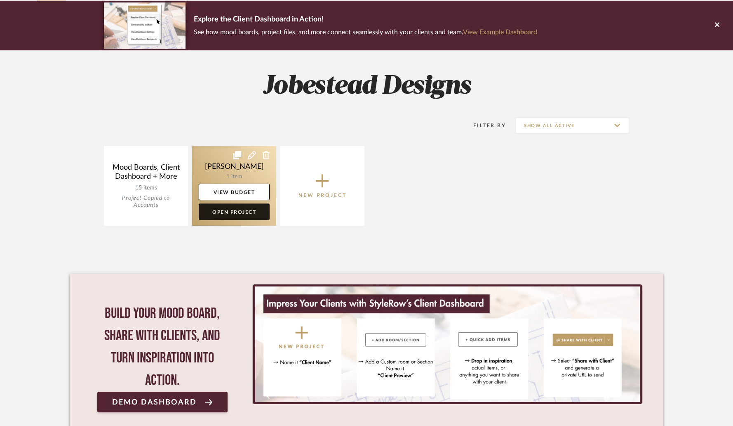
click at [239, 203] on link "Open Project" at bounding box center [234, 211] width 71 height 16
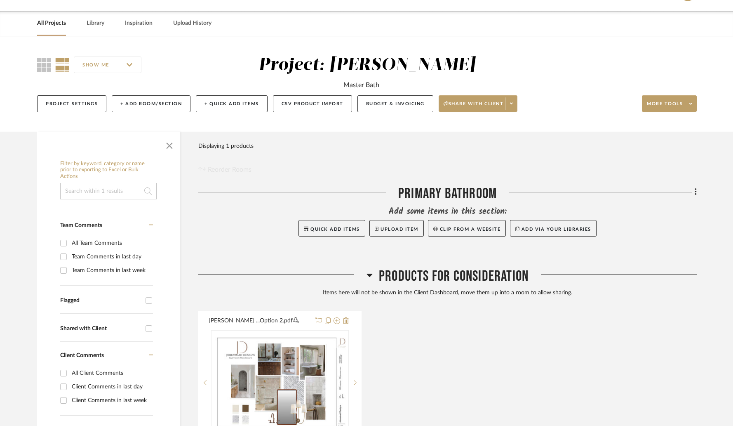
scroll to position [88, 0]
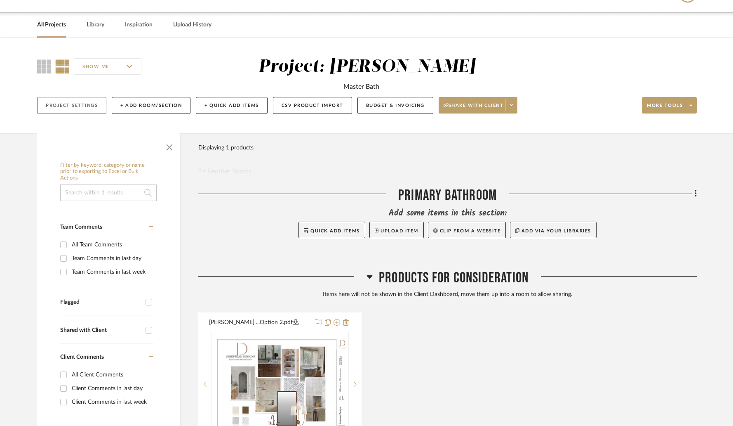
click at [79, 97] on button "Project Settings" at bounding box center [71, 105] width 69 height 17
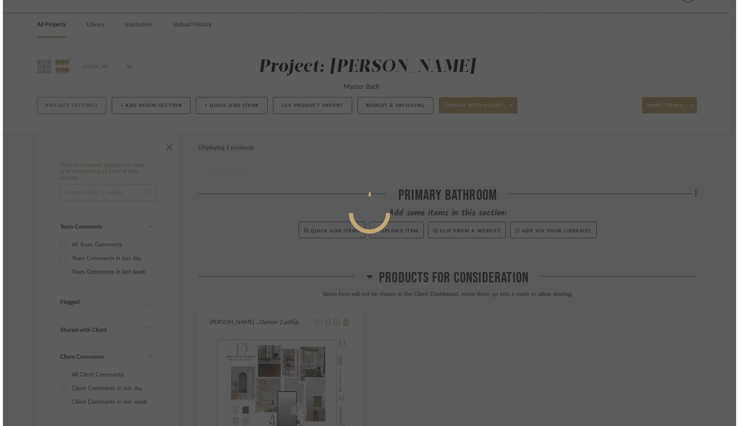
scroll to position [0, 0]
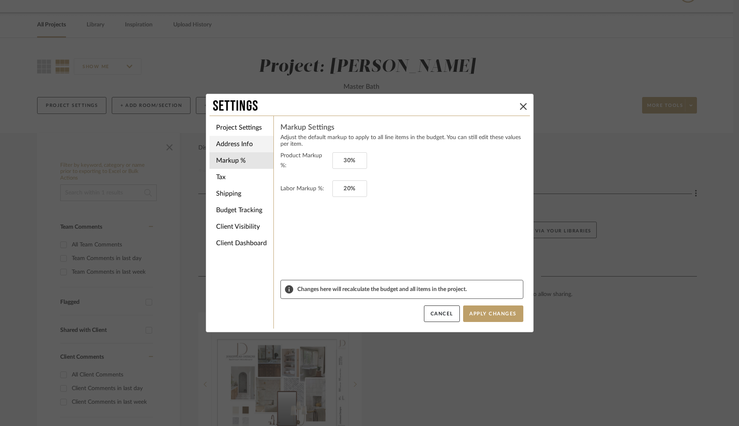
click at [240, 145] on li "Address Info" at bounding box center [242, 144] width 64 height 16
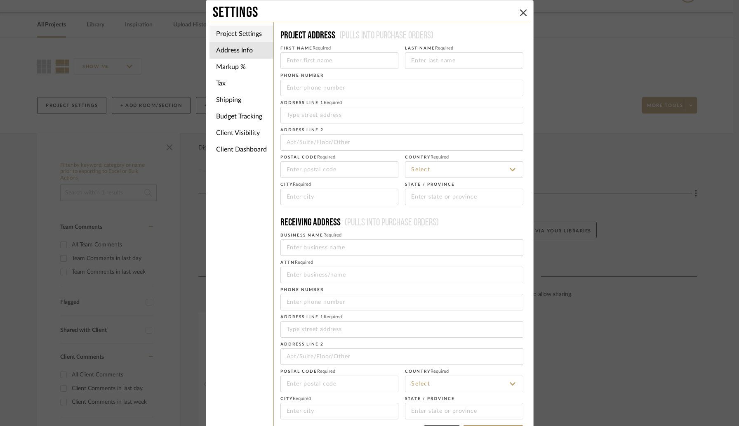
click at [231, 33] on li "Project Settings" at bounding box center [242, 34] width 64 height 16
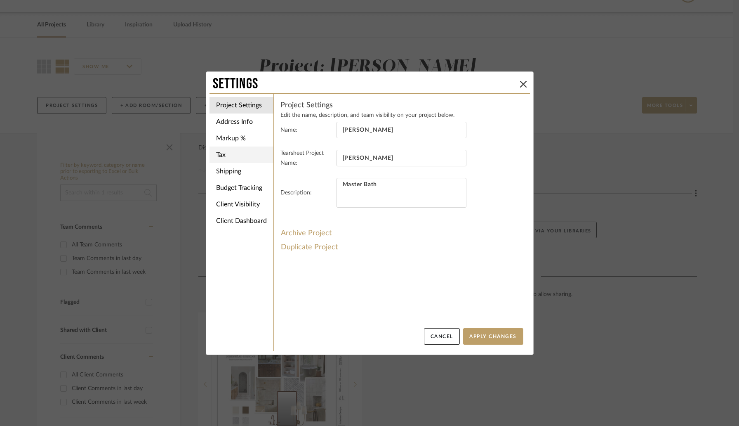
click at [224, 156] on li "Tax" at bounding box center [242, 154] width 64 height 16
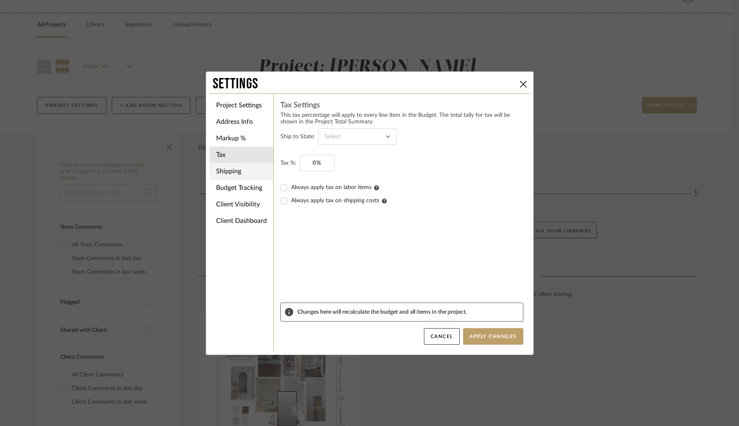
click at [226, 170] on li "Shipping" at bounding box center [242, 171] width 64 height 16
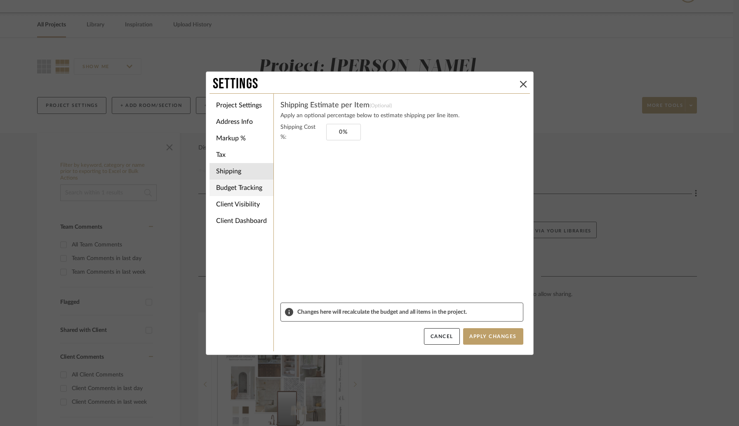
click at [235, 188] on li "Budget Tracking" at bounding box center [242, 187] width 64 height 16
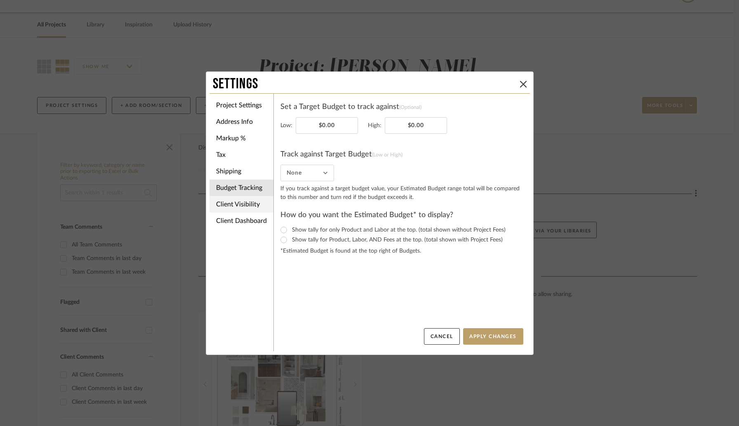
click at [236, 199] on li "Client Visibility" at bounding box center [242, 204] width 64 height 16
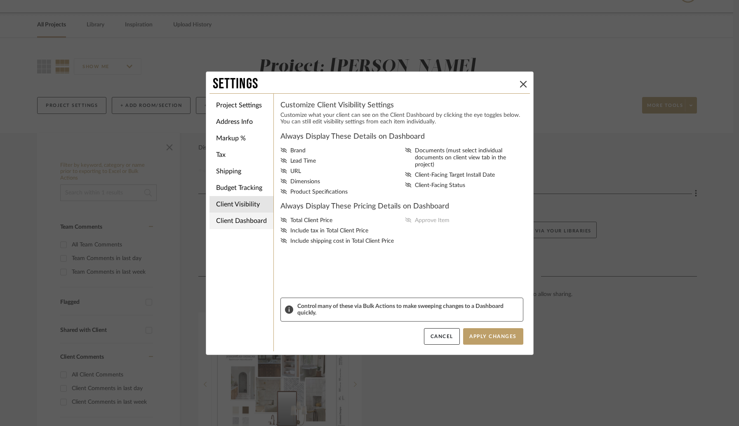
click at [259, 219] on li "Client Dashboard" at bounding box center [242, 220] width 64 height 16
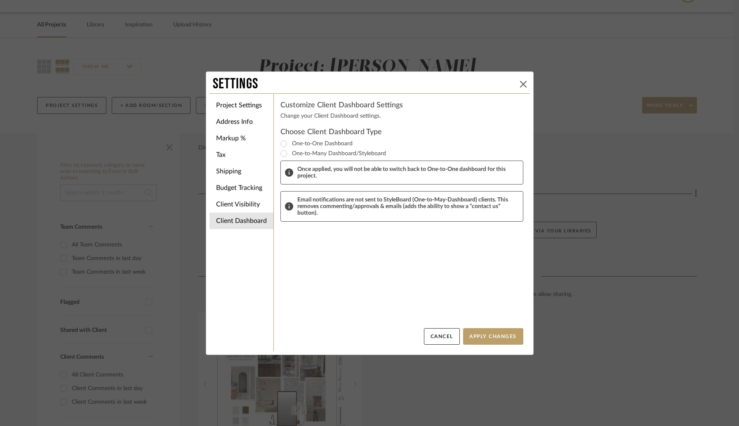
click at [523, 83] on icon at bounding box center [523, 84] width 7 height 7
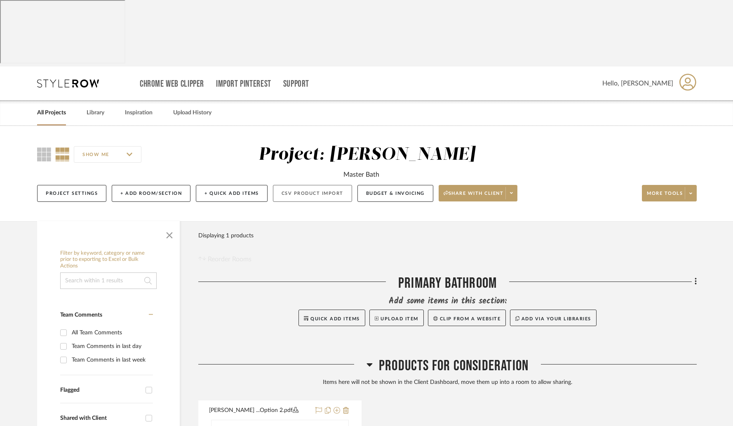
click at [297, 185] on button "CSV Product Import" at bounding box center [312, 193] width 79 height 17
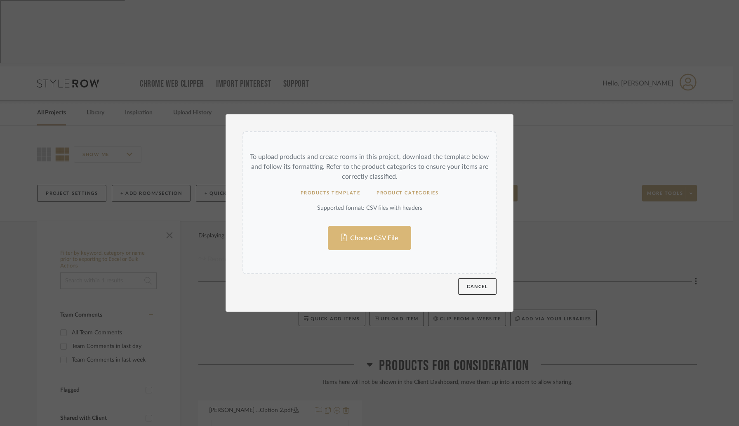
click at [358, 239] on input "Choose CSV File" at bounding box center [369, 202] width 252 height 141
click at [378, 233] on input "Choose CSV File" at bounding box center [369, 202] width 252 height 141
click at [478, 287] on button "Cancel" at bounding box center [477, 286] width 38 height 16
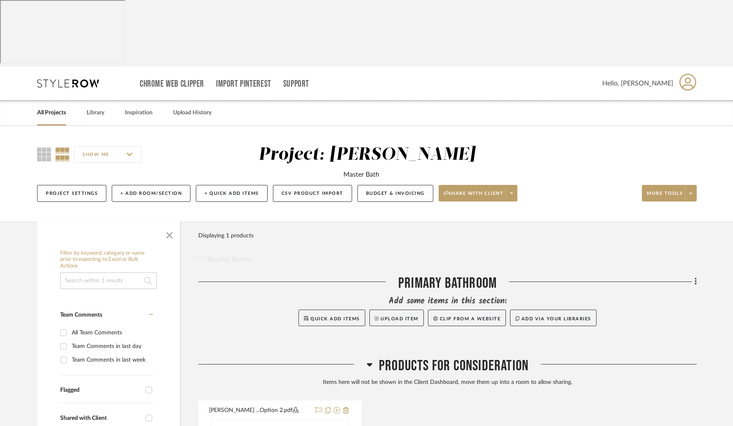
click at [670, 71] on div "Hello, [PERSON_NAME]" at bounding box center [650, 84] width 94 height 26
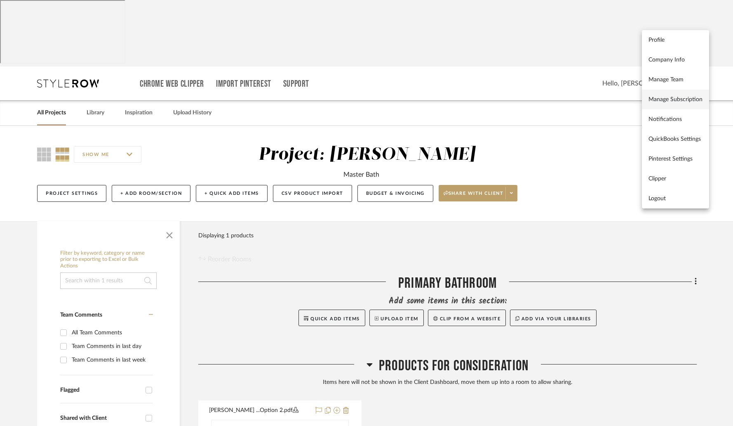
click at [671, 104] on link "Manage Subscription" at bounding box center [675, 100] width 67 height 20
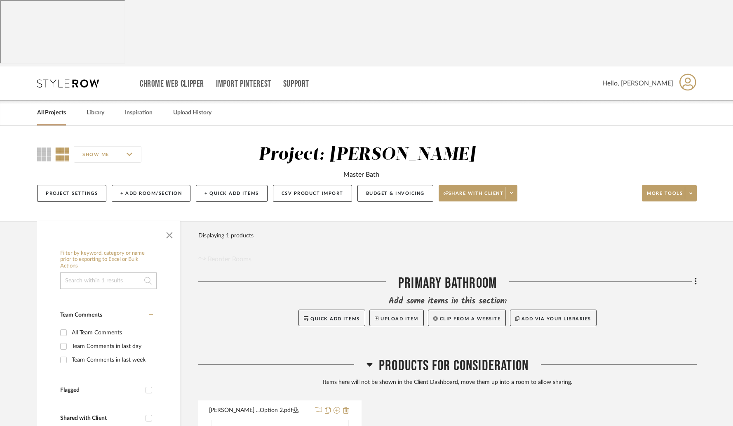
click at [668, 78] on span "Hello, [PERSON_NAME]" at bounding box center [638, 83] width 71 height 10
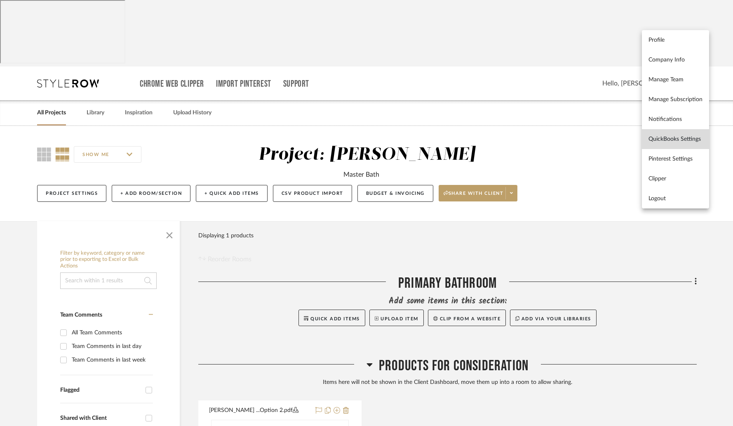
click at [687, 141] on span "QuickBooks Settings" at bounding box center [676, 138] width 54 height 7
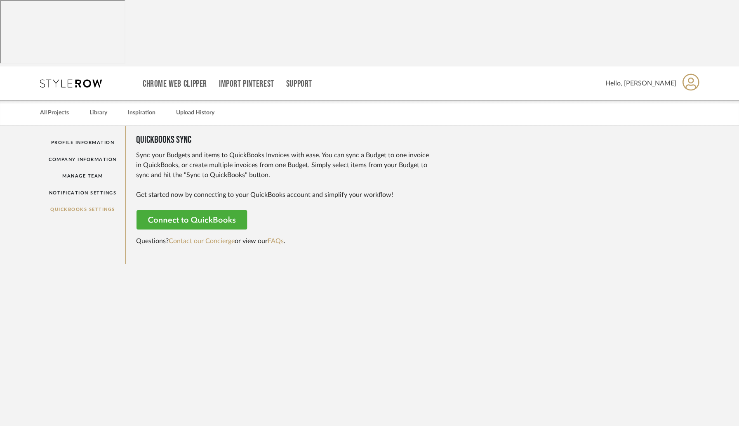
click at [217, 210] on rect at bounding box center [193, 220] width 112 height 20
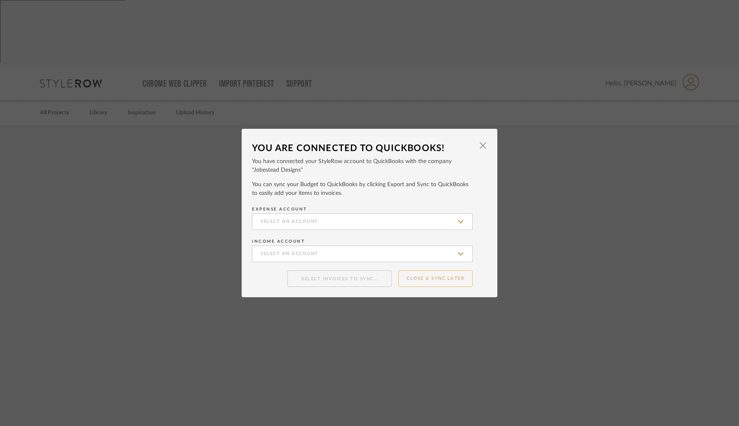
click at [455, 275] on button "Close & Sync Later" at bounding box center [435, 278] width 74 height 17
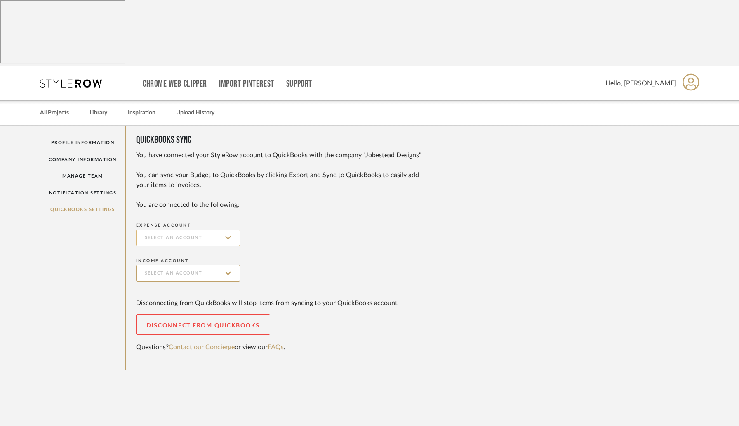
click at [221, 229] on input at bounding box center [188, 237] width 104 height 16
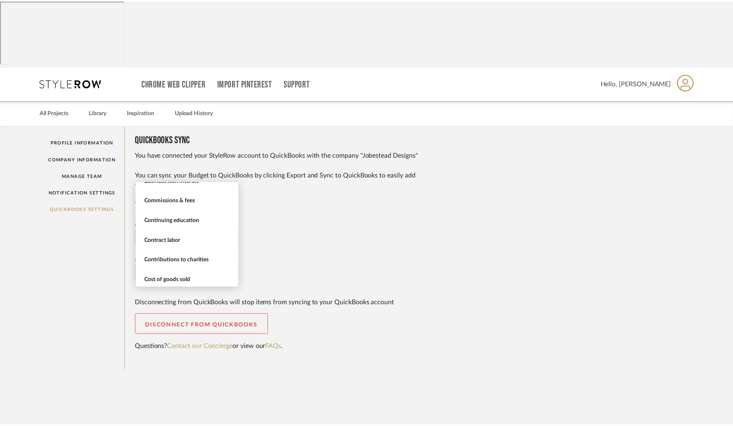
scroll to position [177, 0]
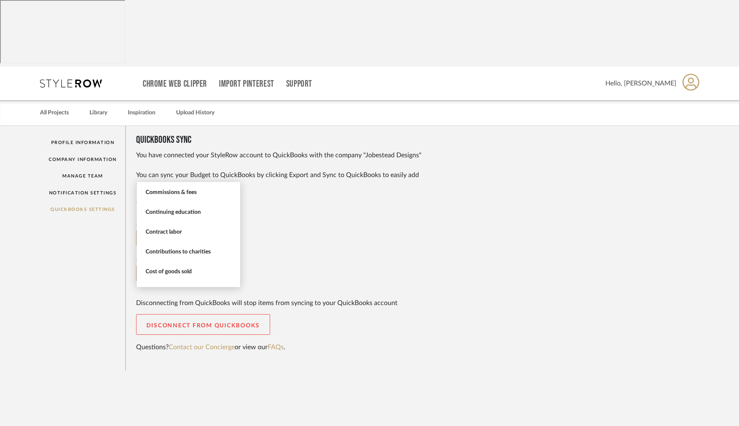
click at [292, 255] on sr-form-field "Income Account" at bounding box center [413, 272] width 554 height 35
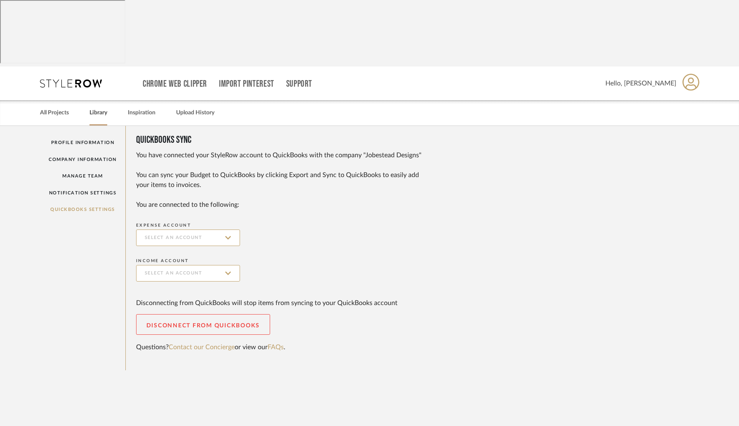
click at [101, 107] on link "Library" at bounding box center [99, 112] width 18 height 11
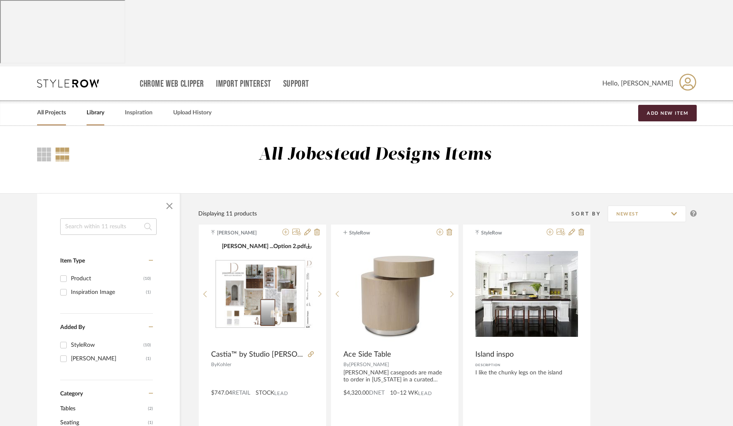
click at [61, 107] on link "All Projects" at bounding box center [51, 112] width 29 height 11
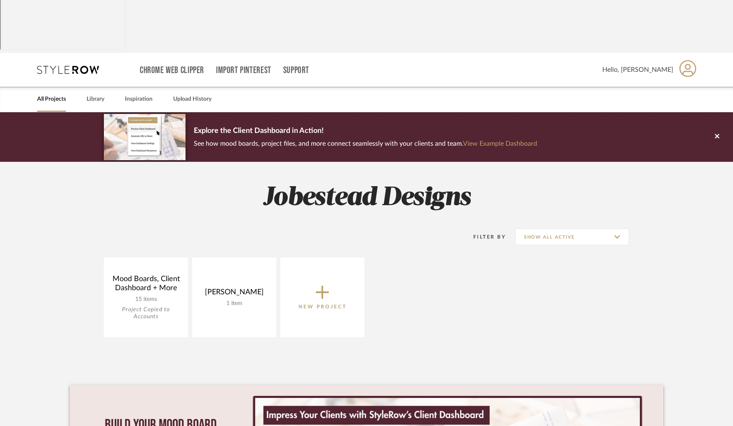
scroll to position [21, 0]
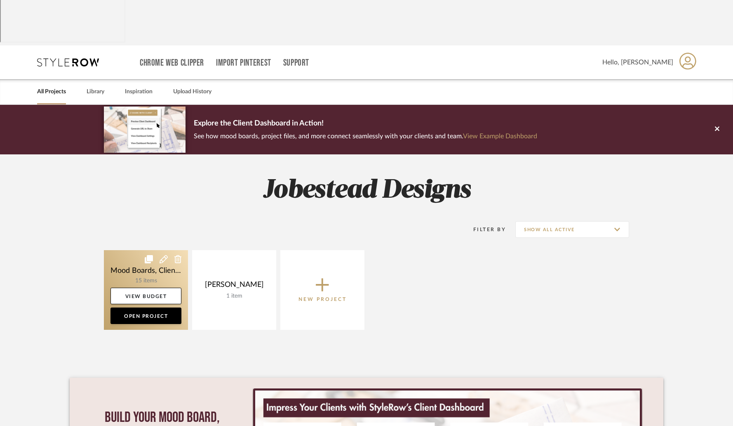
click at [169, 250] on link at bounding box center [146, 290] width 84 height 80
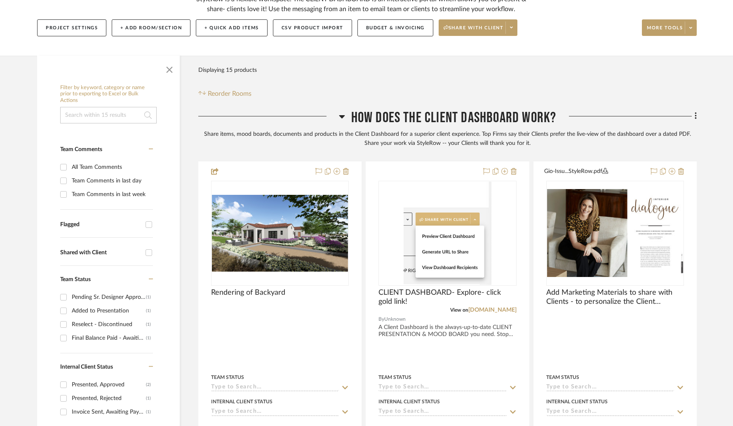
scroll to position [216, 0]
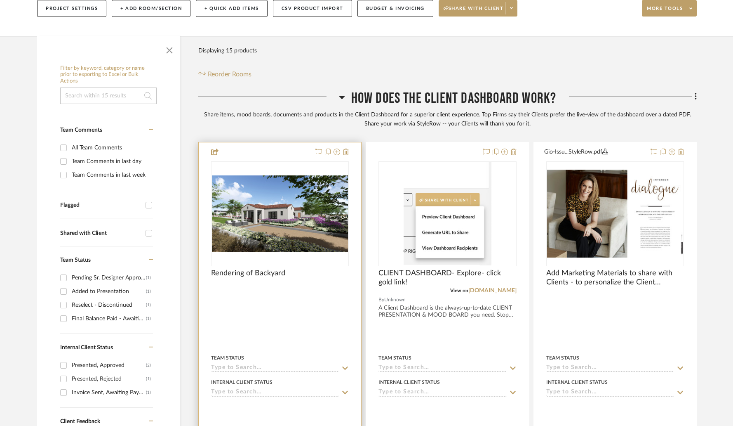
click at [0, 0] on img at bounding box center [0, 0] width 0 height 0
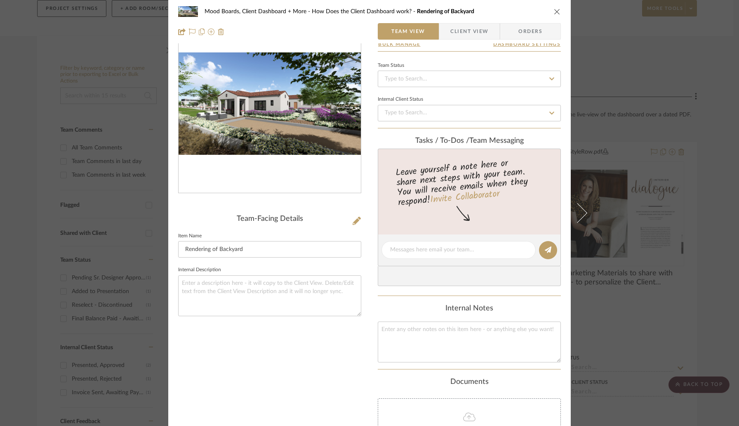
scroll to position [147, 0]
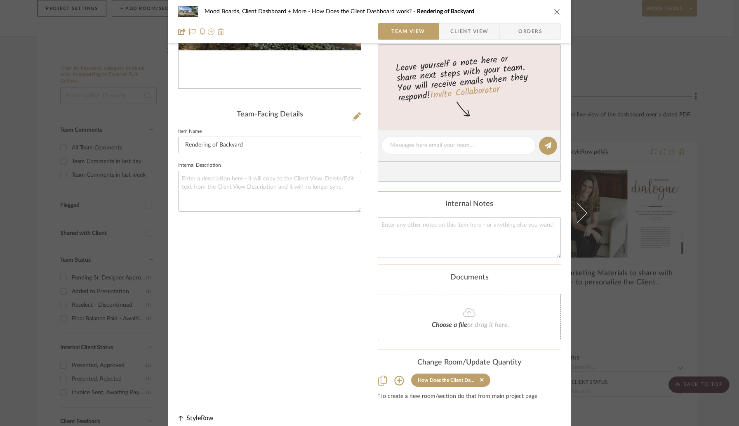
click at [554, 8] on button "close" at bounding box center [557, 11] width 7 height 7
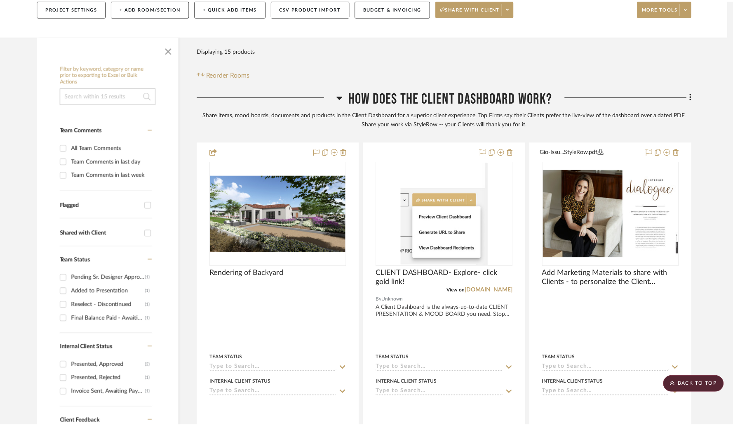
scroll to position [216, 0]
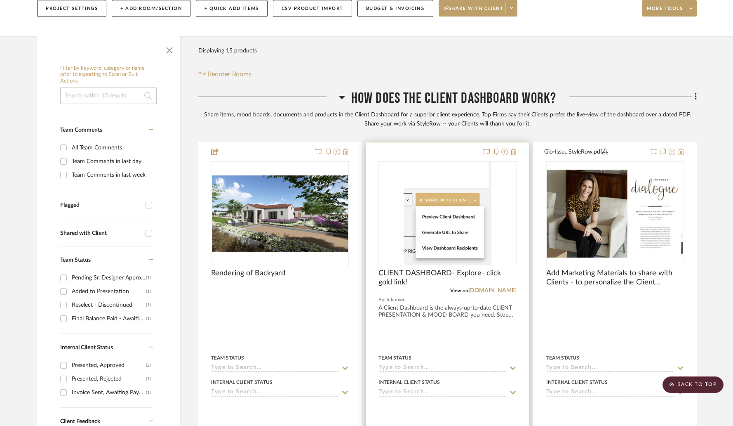
click at [479, 170] on img "0" at bounding box center [447, 213] width 87 height 103
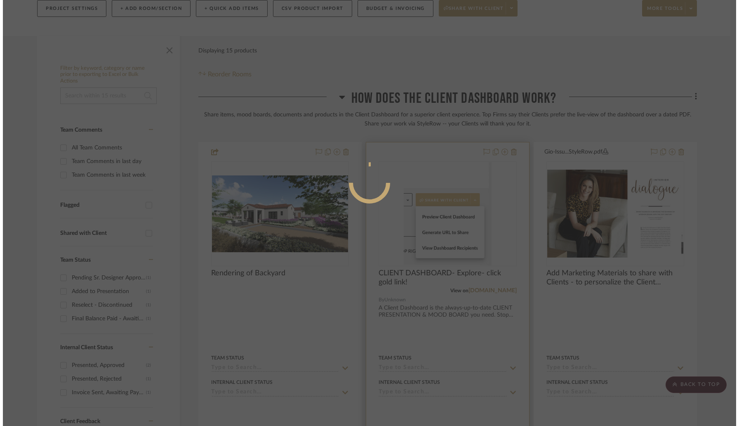
scroll to position [0, 0]
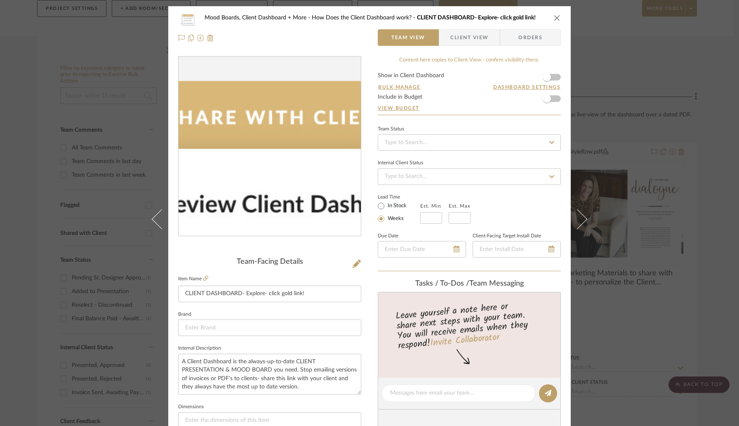
click at [262, 132] on img "0" at bounding box center [270, 146] width 152 height 179
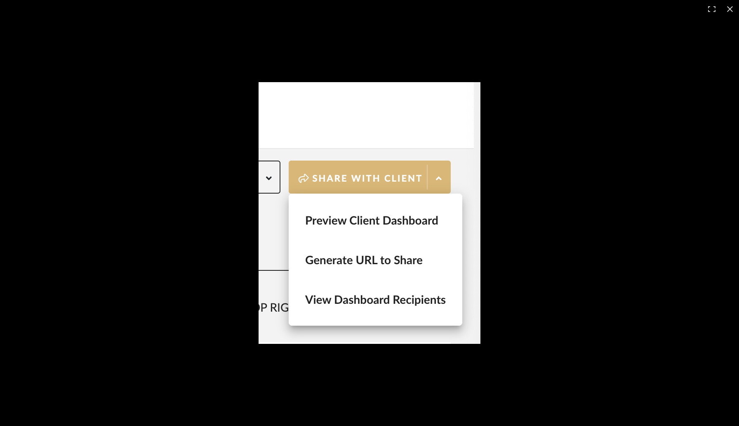
click at [391, 159] on img at bounding box center [370, 213] width 222 height 262
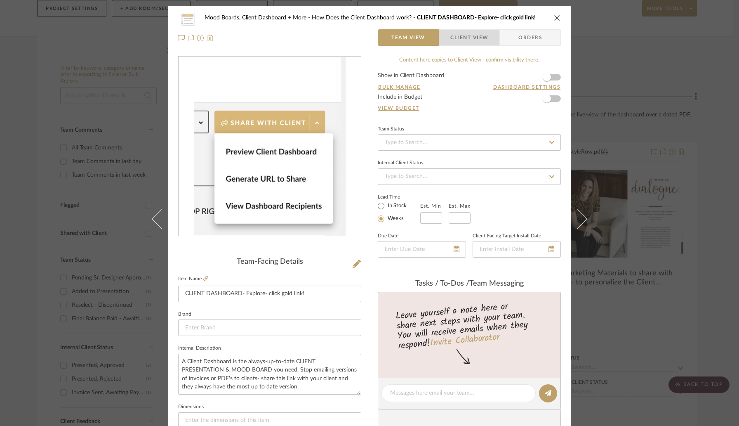
click at [459, 35] on span "Client View" at bounding box center [469, 37] width 38 height 16
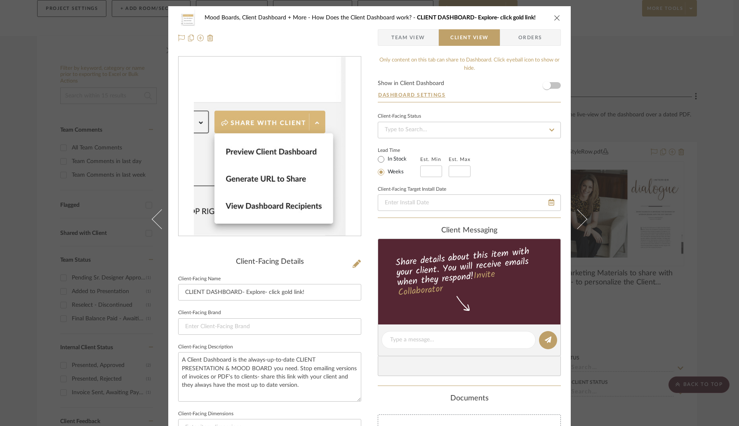
click at [420, 36] on span "Team View" at bounding box center [408, 37] width 34 height 16
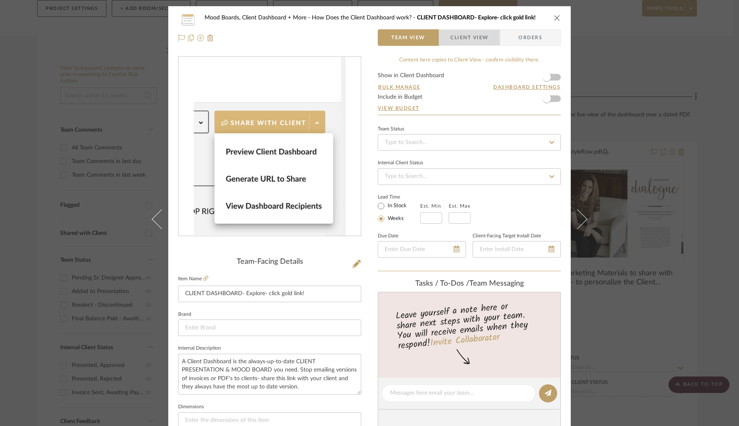
click at [464, 37] on span "Client View" at bounding box center [469, 37] width 38 height 16
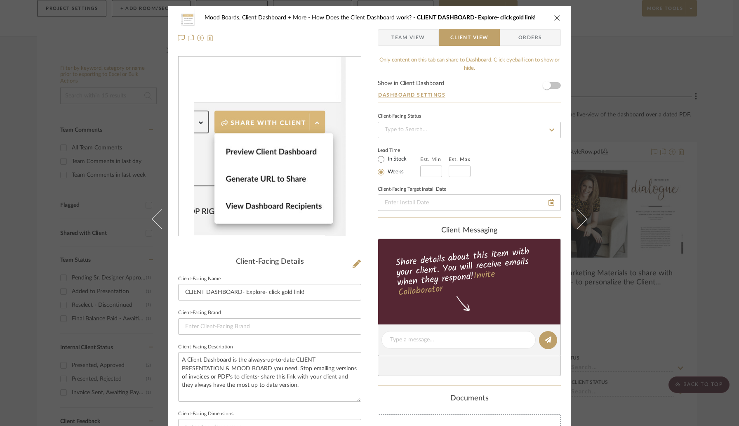
click at [518, 38] on span "Orders" at bounding box center [530, 37] width 42 height 16
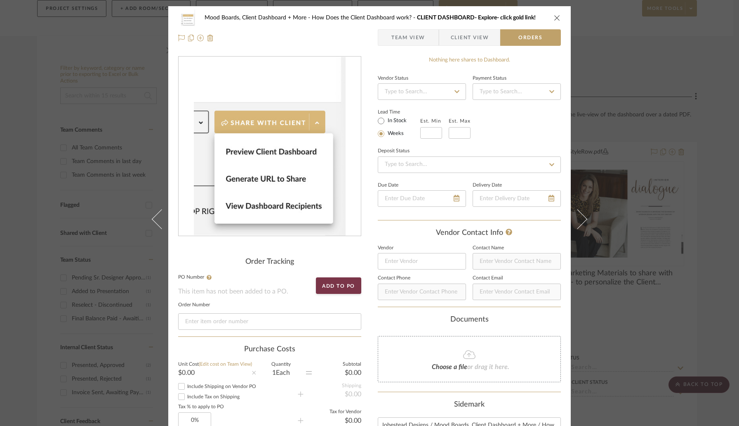
click at [554, 19] on icon "close" at bounding box center [557, 17] width 7 height 7
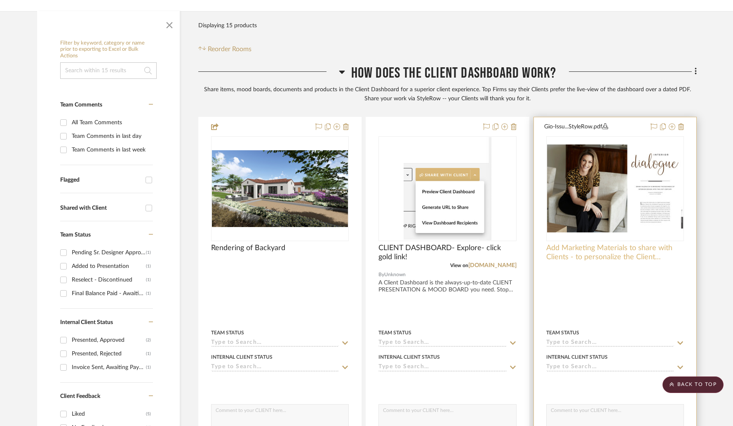
scroll to position [226, 0]
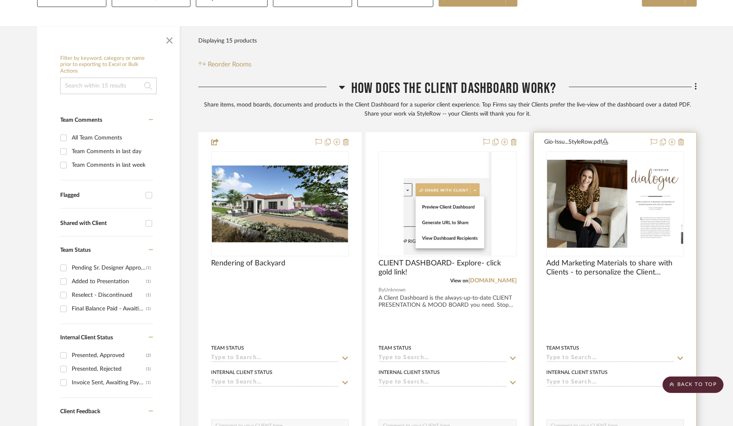
click at [611, 184] on div "0" at bounding box center [615, 204] width 137 height 104
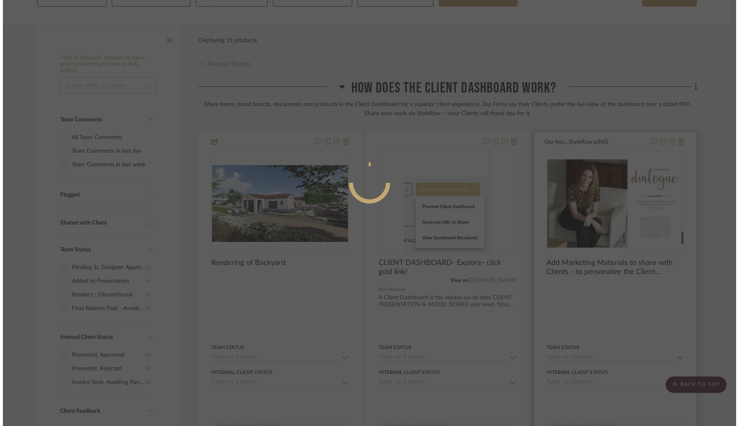
scroll to position [0, 0]
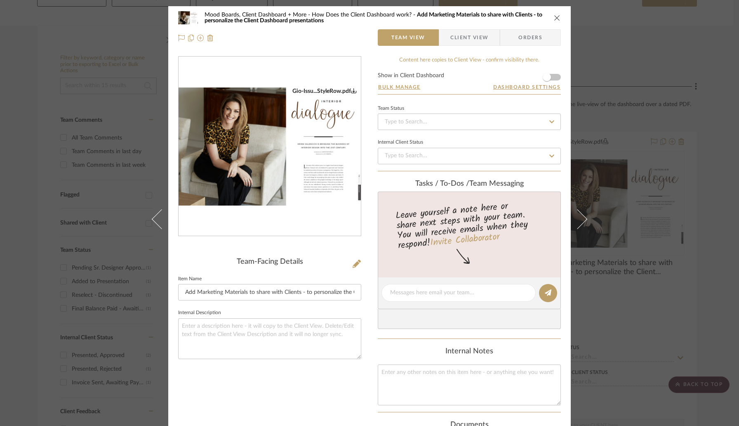
click at [554, 16] on icon "close" at bounding box center [557, 17] width 7 height 7
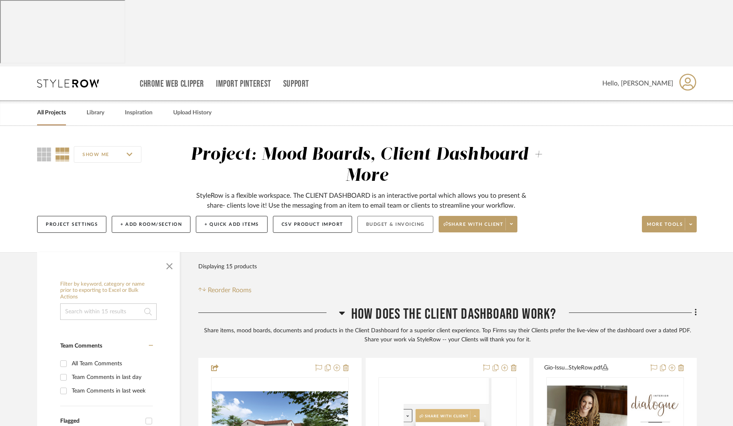
click at [391, 216] on button "Budget & Invoicing" at bounding box center [396, 224] width 76 height 17
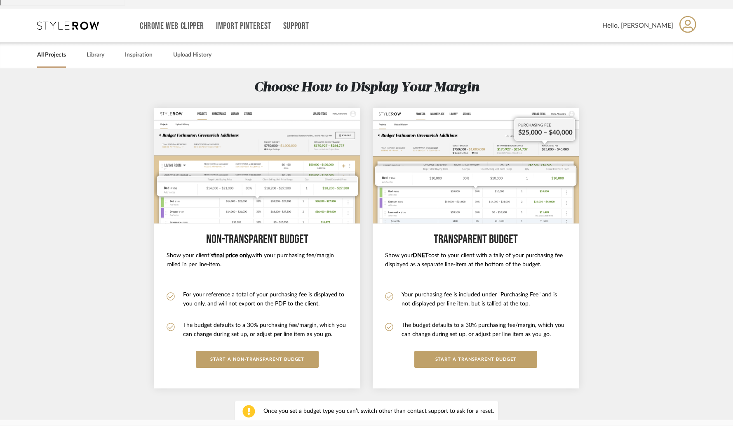
scroll to position [59, 0]
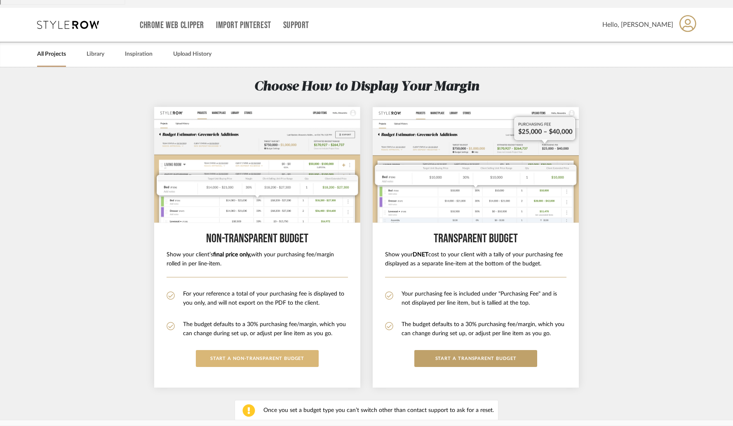
click at [293, 350] on button "START A Non-Transparent BUDGET" at bounding box center [257, 358] width 123 height 17
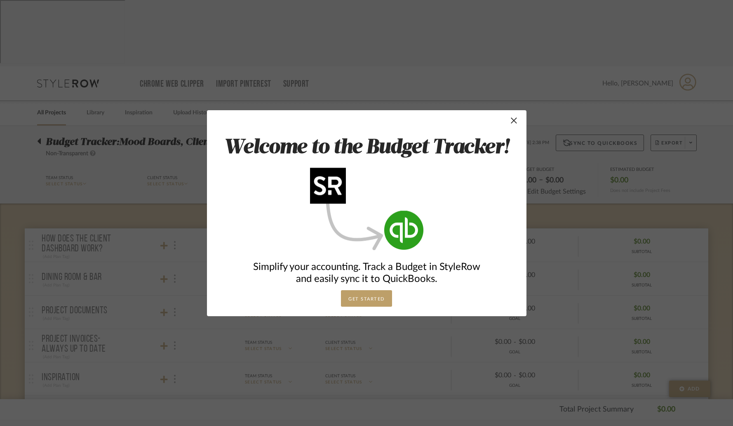
click at [373, 296] on button "GET STARTED" at bounding box center [366, 298] width 51 height 16
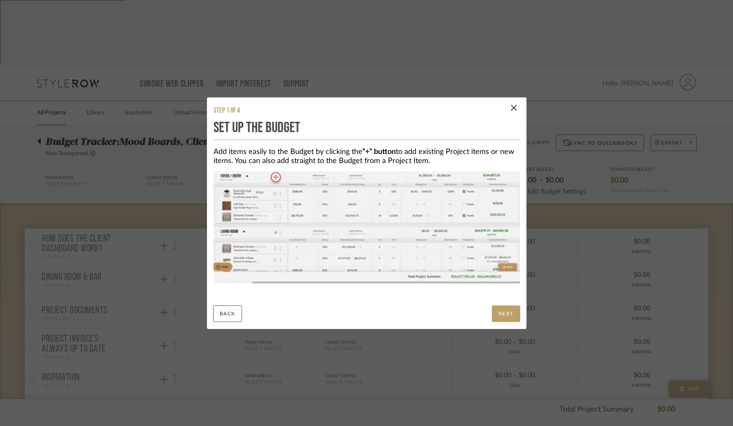
click at [500, 309] on button "NEXT" at bounding box center [506, 313] width 28 height 16
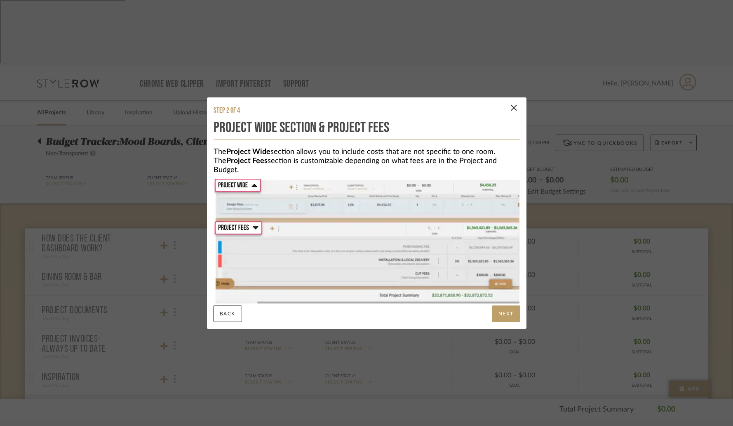
click at [501, 307] on button "NEXT" at bounding box center [506, 313] width 28 height 16
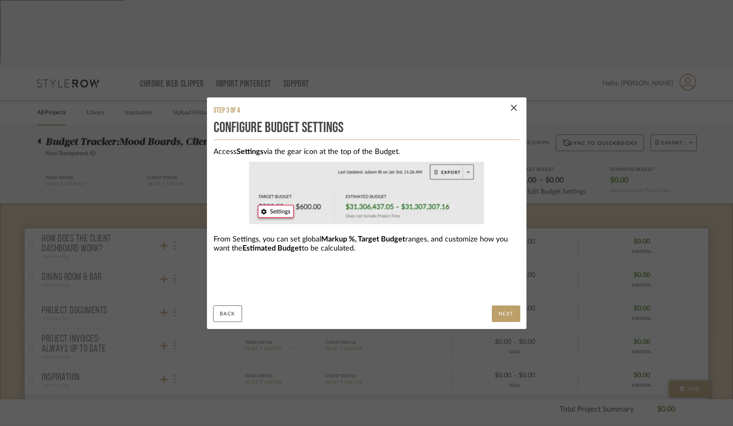
click at [501, 307] on button "NEXT" at bounding box center [506, 313] width 28 height 16
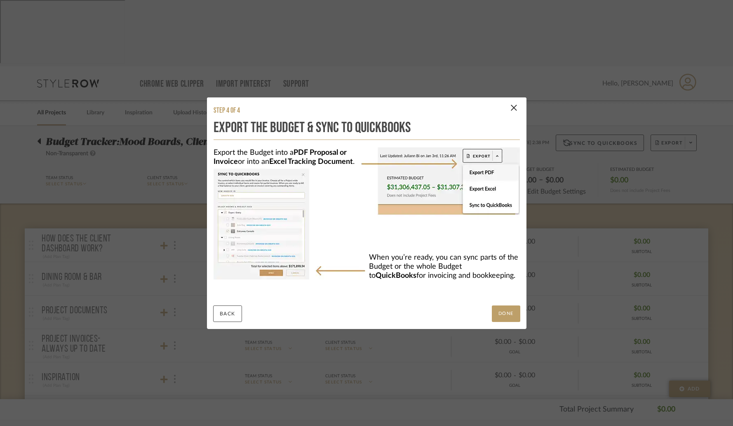
click at [497, 311] on button "DONE" at bounding box center [506, 313] width 28 height 16
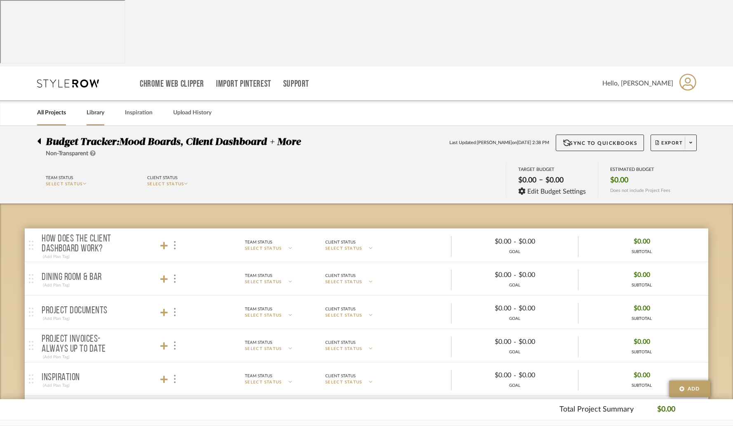
click at [91, 107] on link "Library" at bounding box center [96, 112] width 18 height 11
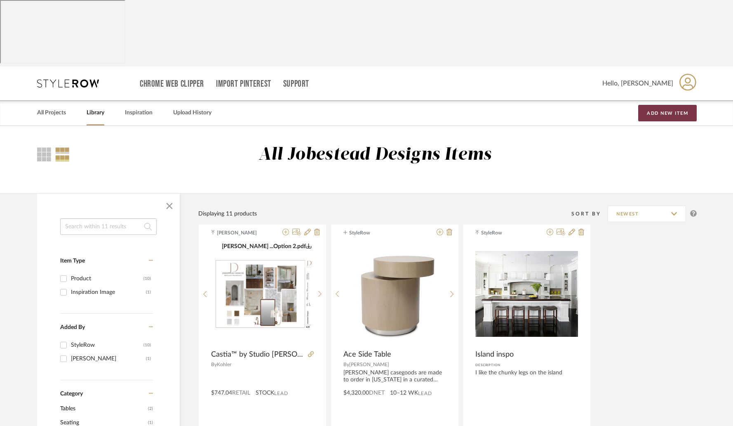
click at [670, 105] on button "Add New Item" at bounding box center [668, 113] width 59 height 16
